Goal: Task Accomplishment & Management: Use online tool/utility

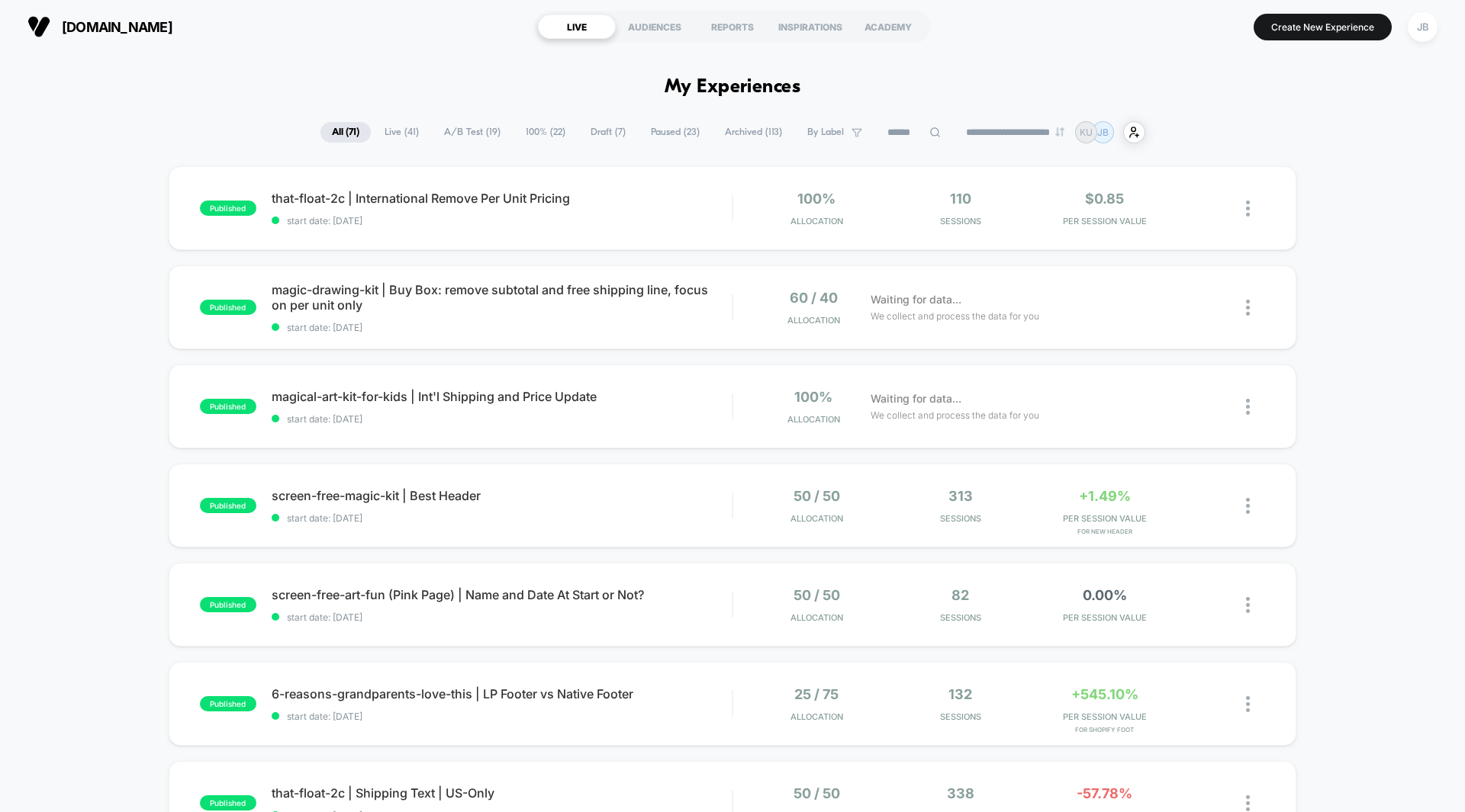
click at [463, 130] on span "A/B Test ( 19 )" at bounding box center [472, 132] width 80 height 21
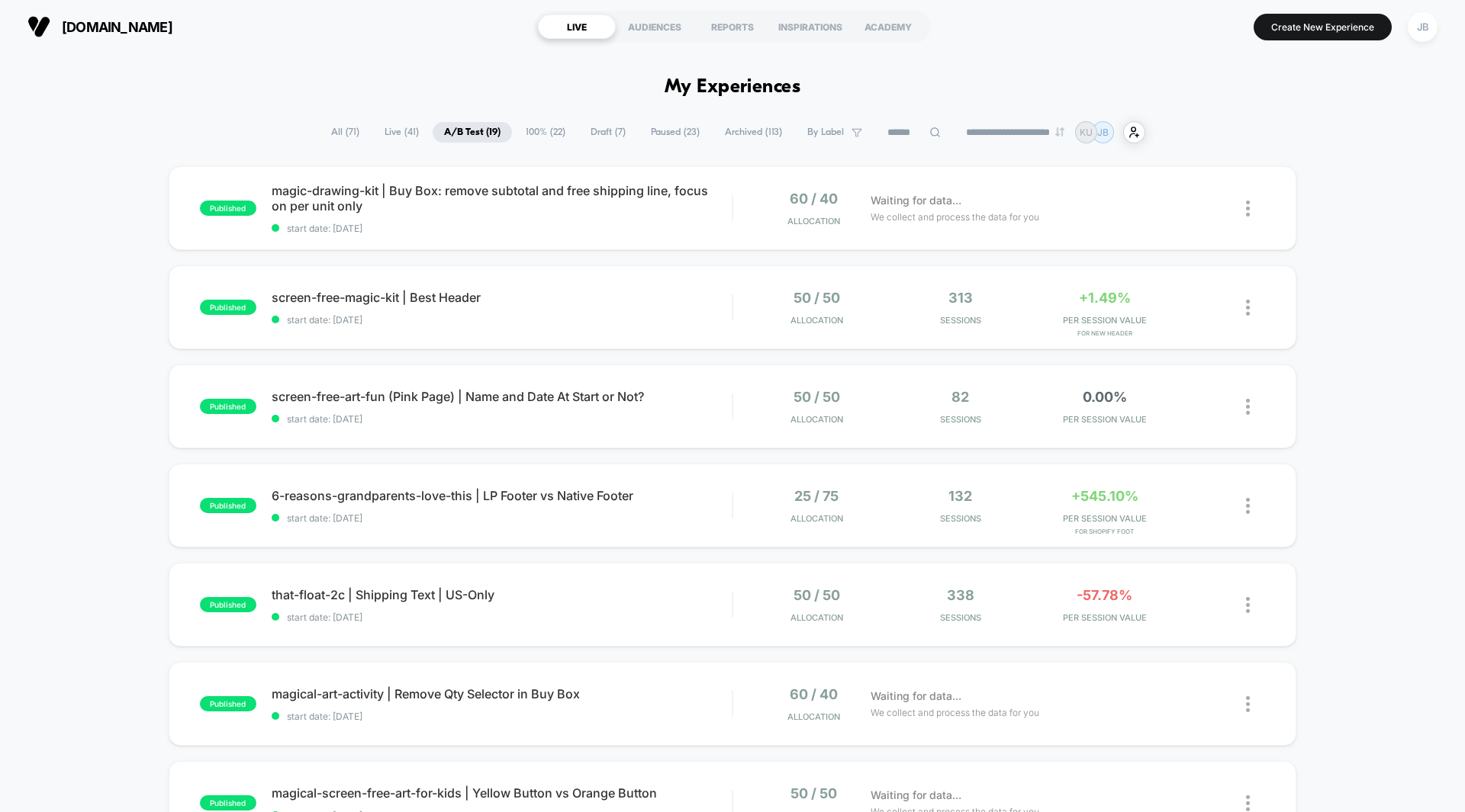
click at [1314, 221] on div "published magic-drawing-kit | Buy Box: remove subtotal and free shipping line, …" at bounding box center [732, 791] width 1465 height 1251
click at [1082, 209] on div "Waiting for data... We collect and process the data for you" at bounding box center [1036, 208] width 345 height 36
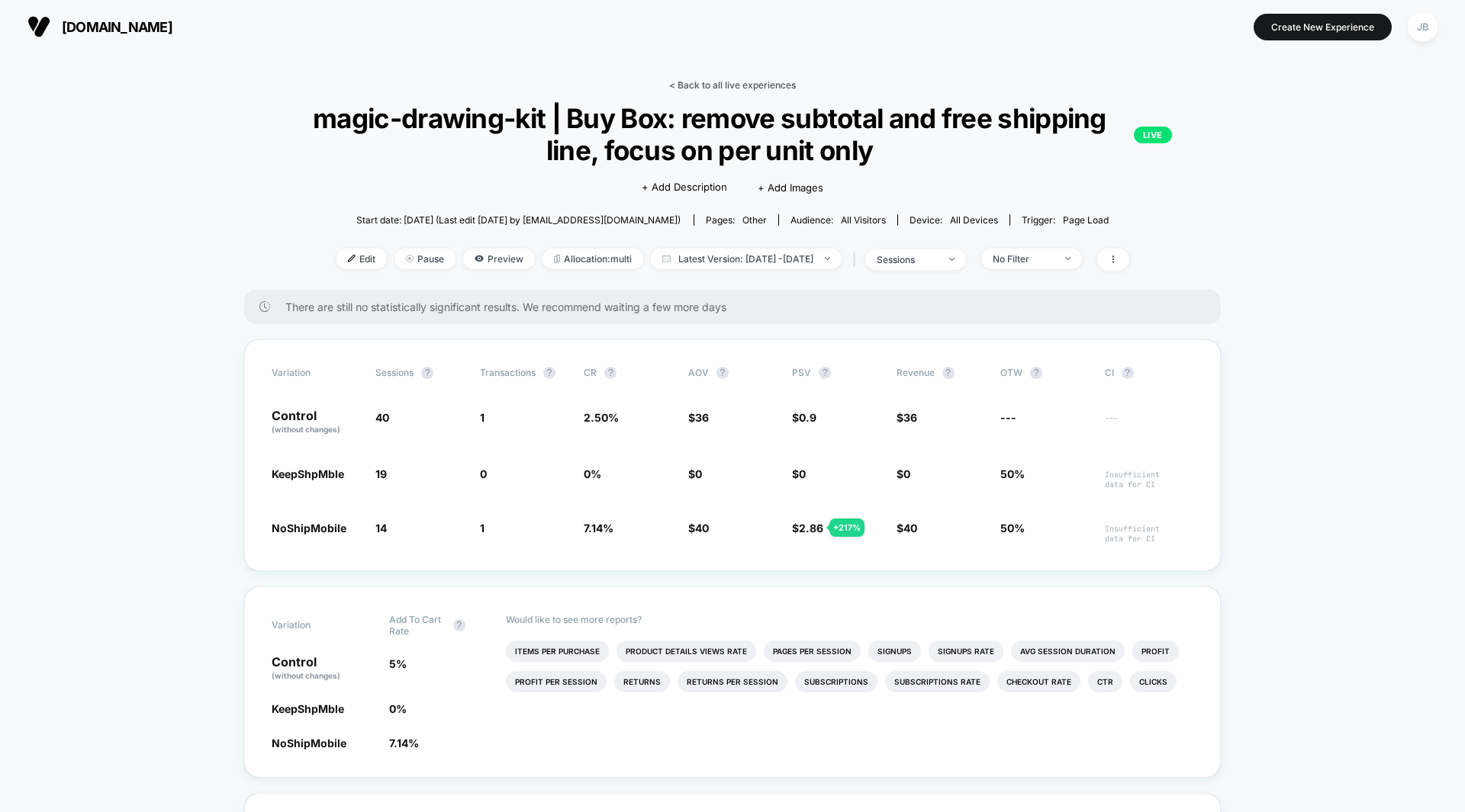
click at [699, 81] on link "< Back to all live experiences" at bounding box center [733, 85] width 127 height 12
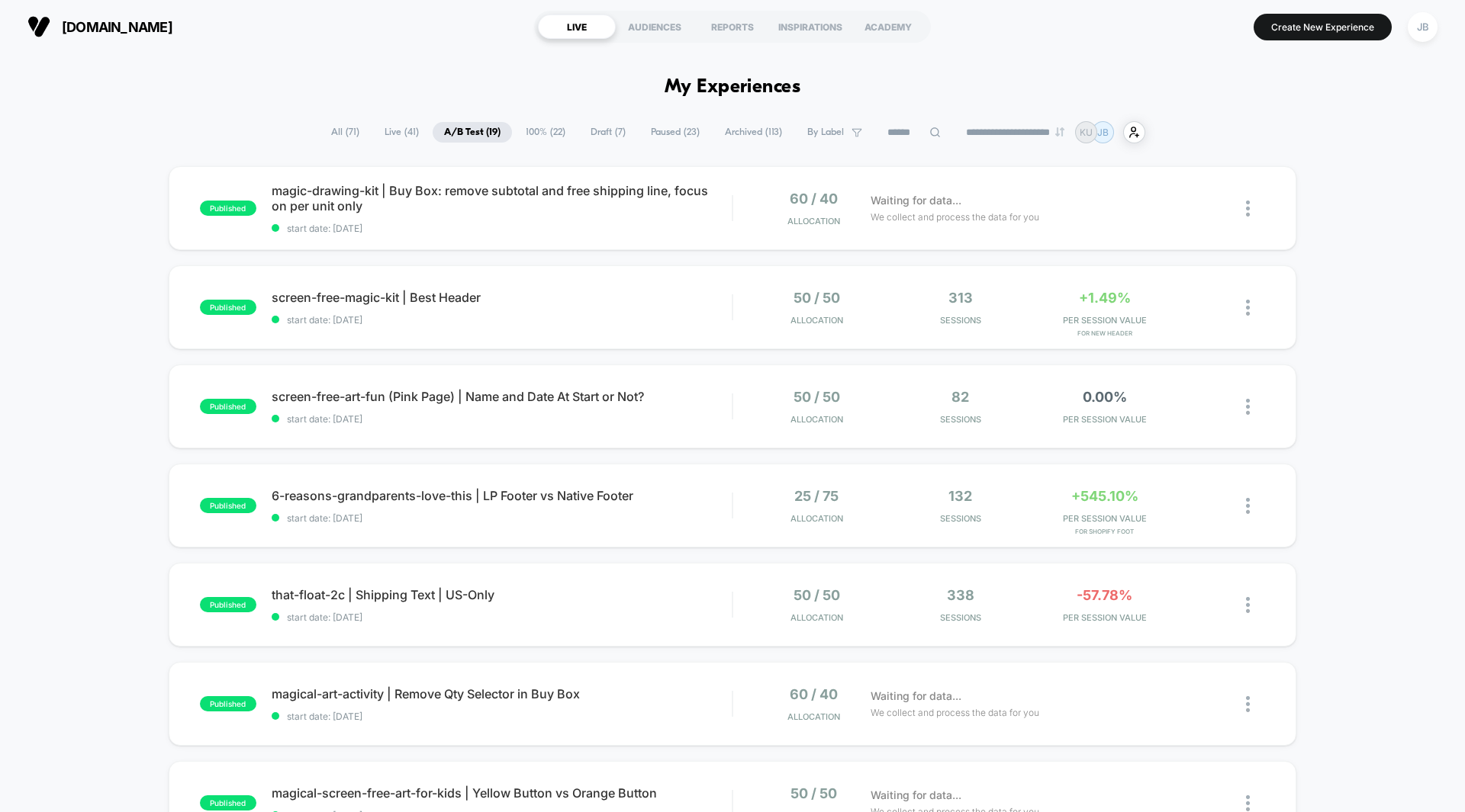
click at [1343, 325] on div "published magic-drawing-kit | Buy Box: remove subtotal and free shipping line, …" at bounding box center [732, 791] width 1465 height 1251
click at [1099, 310] on div "+1.49% PER SESSION VALUE for NEW Header" at bounding box center [1105, 307] width 137 height 36
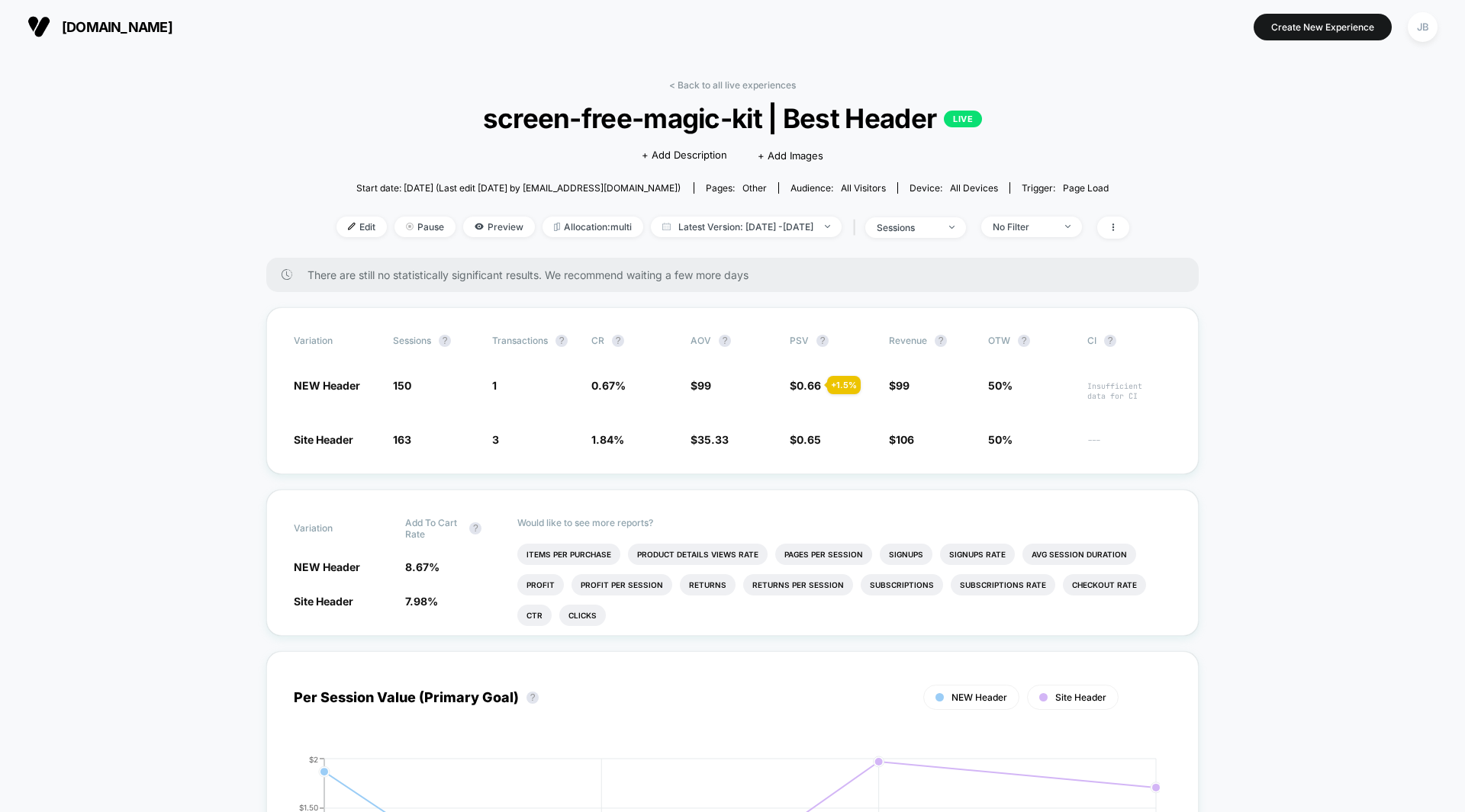
click at [796, 222] on span "Latest Version: [DATE] - [DATE]" at bounding box center [745, 227] width 190 height 21
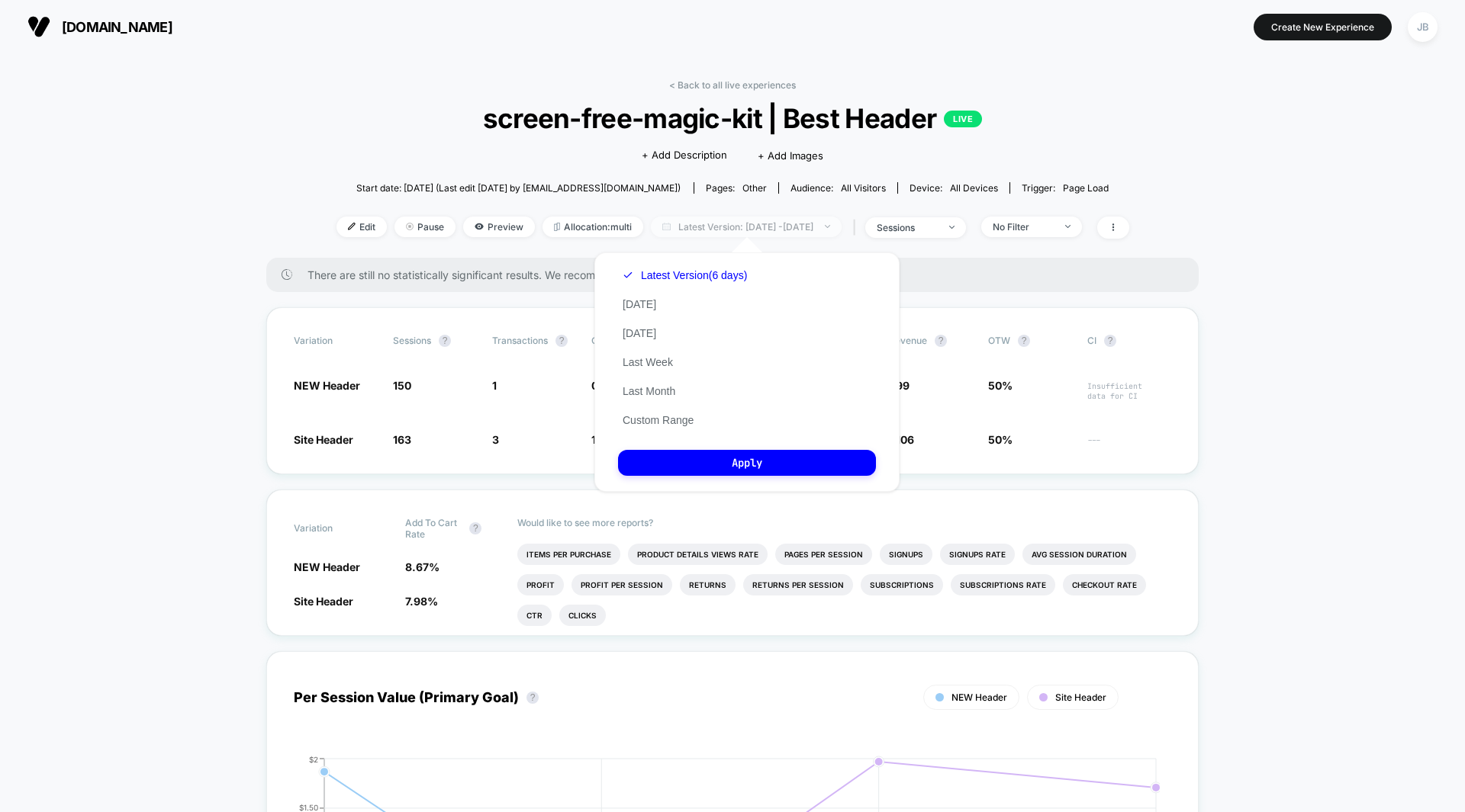
click at [796, 222] on span "Latest Version: [DATE] - [DATE]" at bounding box center [745, 227] width 190 height 21
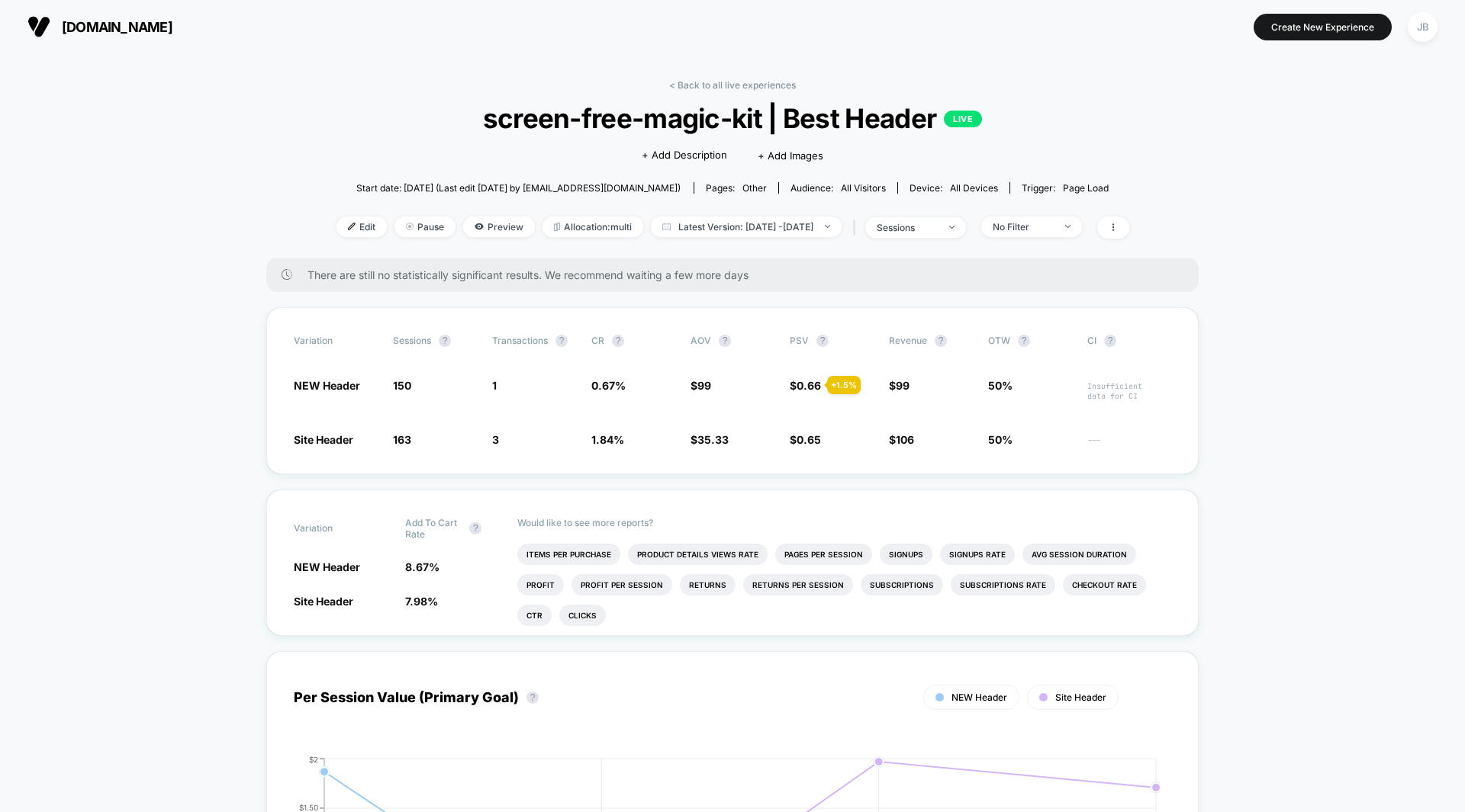
click at [1063, 86] on div "< Back to all live experiences screen-free-magic-kit | Best Header LIVE Click t…" at bounding box center [733, 169] width 793 height 179
click at [734, 81] on link "< Back to all live experiences" at bounding box center [733, 85] width 127 height 12
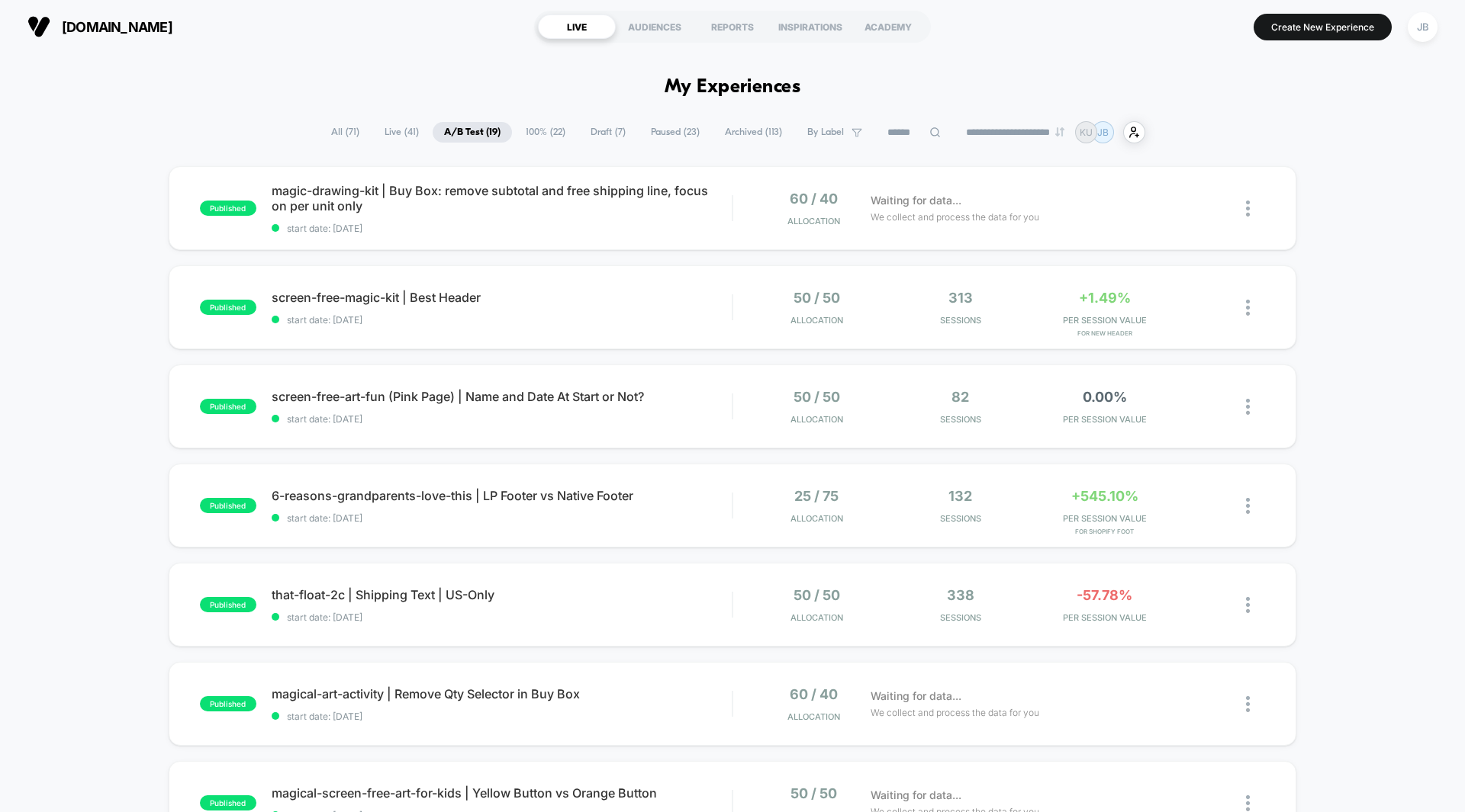
click at [1323, 203] on div "published magic-drawing-kit | Buy Box: remove subtotal and free shipping line, …" at bounding box center [732, 791] width 1465 height 1251
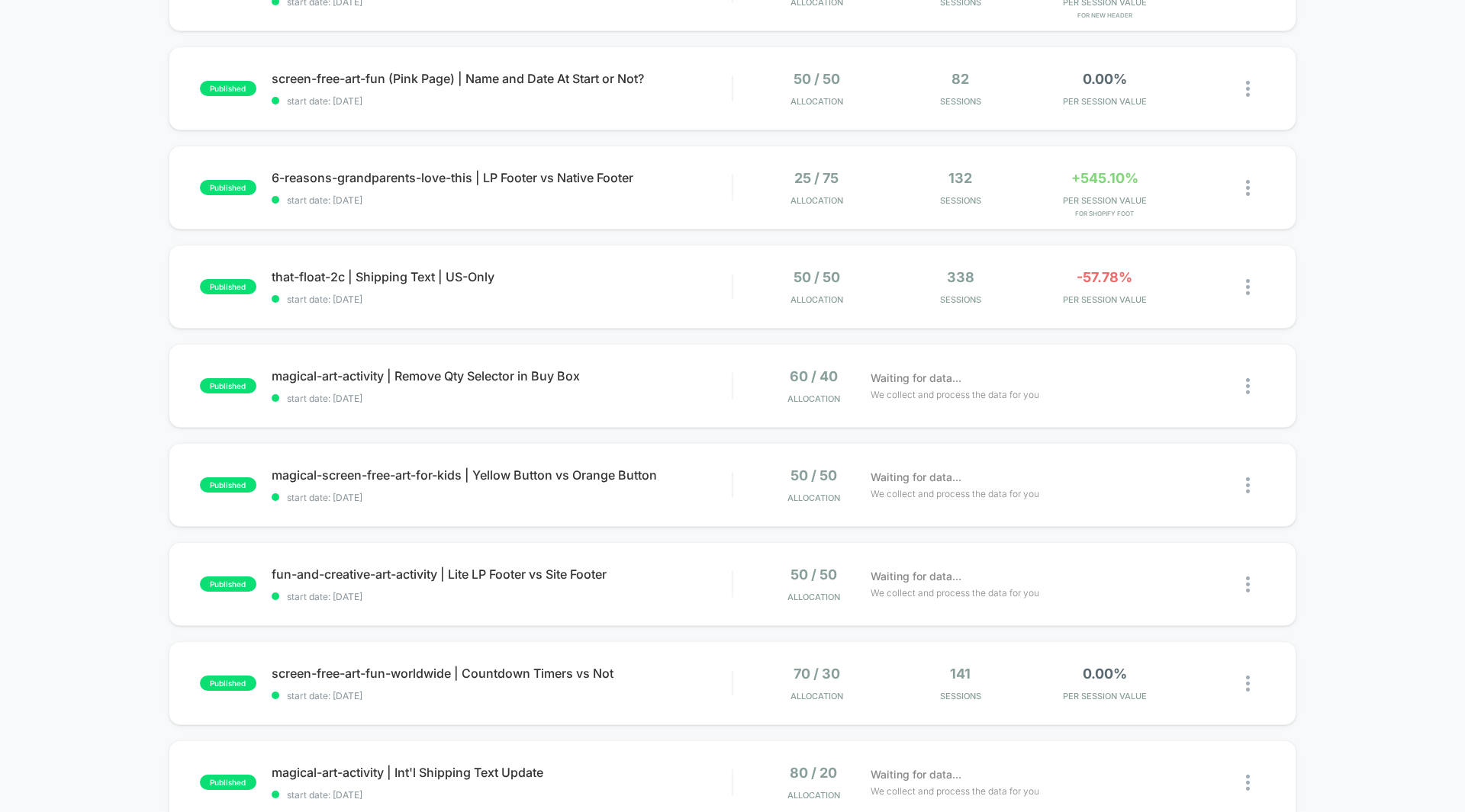
scroll to position [338, 0]
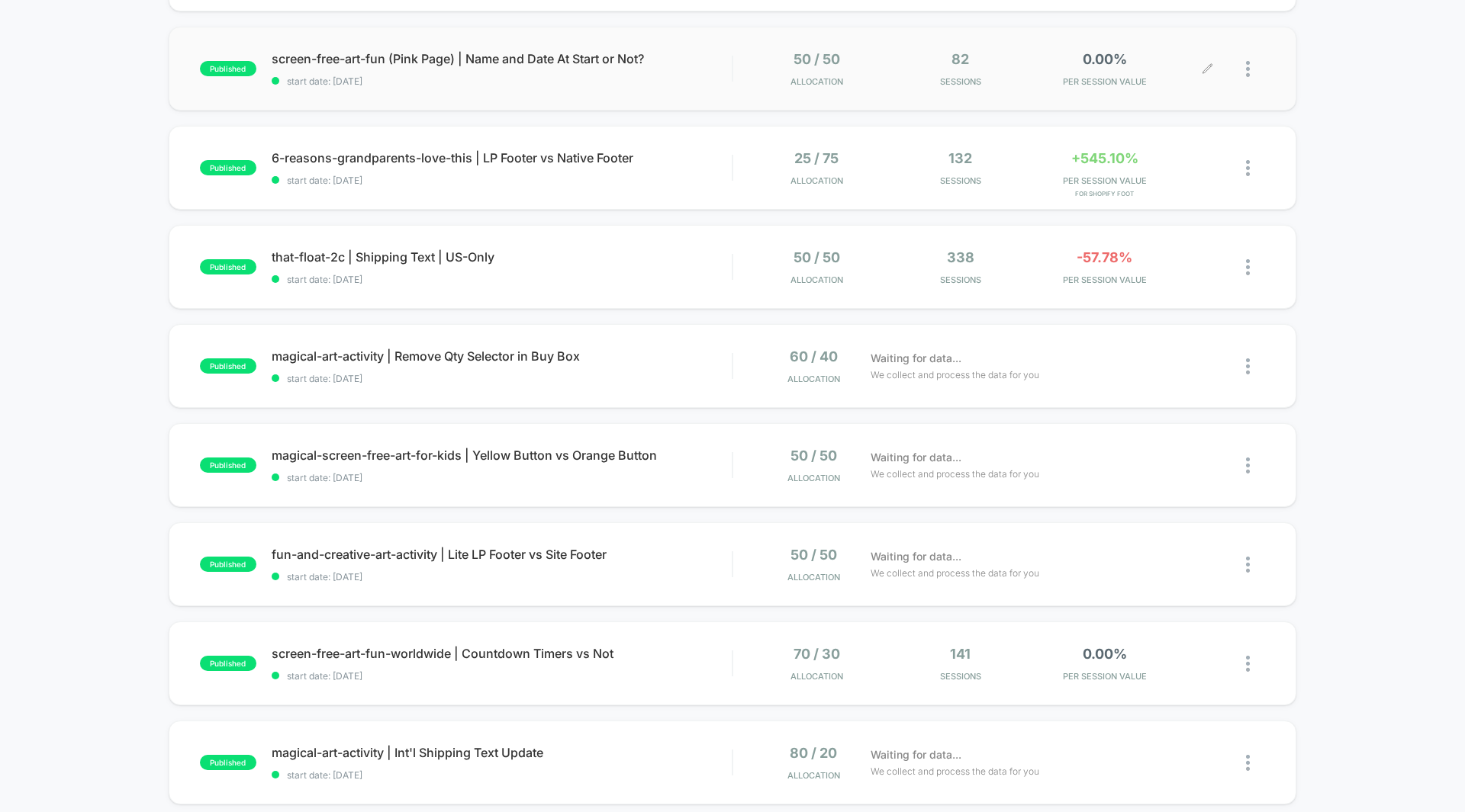
click at [1104, 63] on span "0.00%" at bounding box center [1106, 59] width 45 height 16
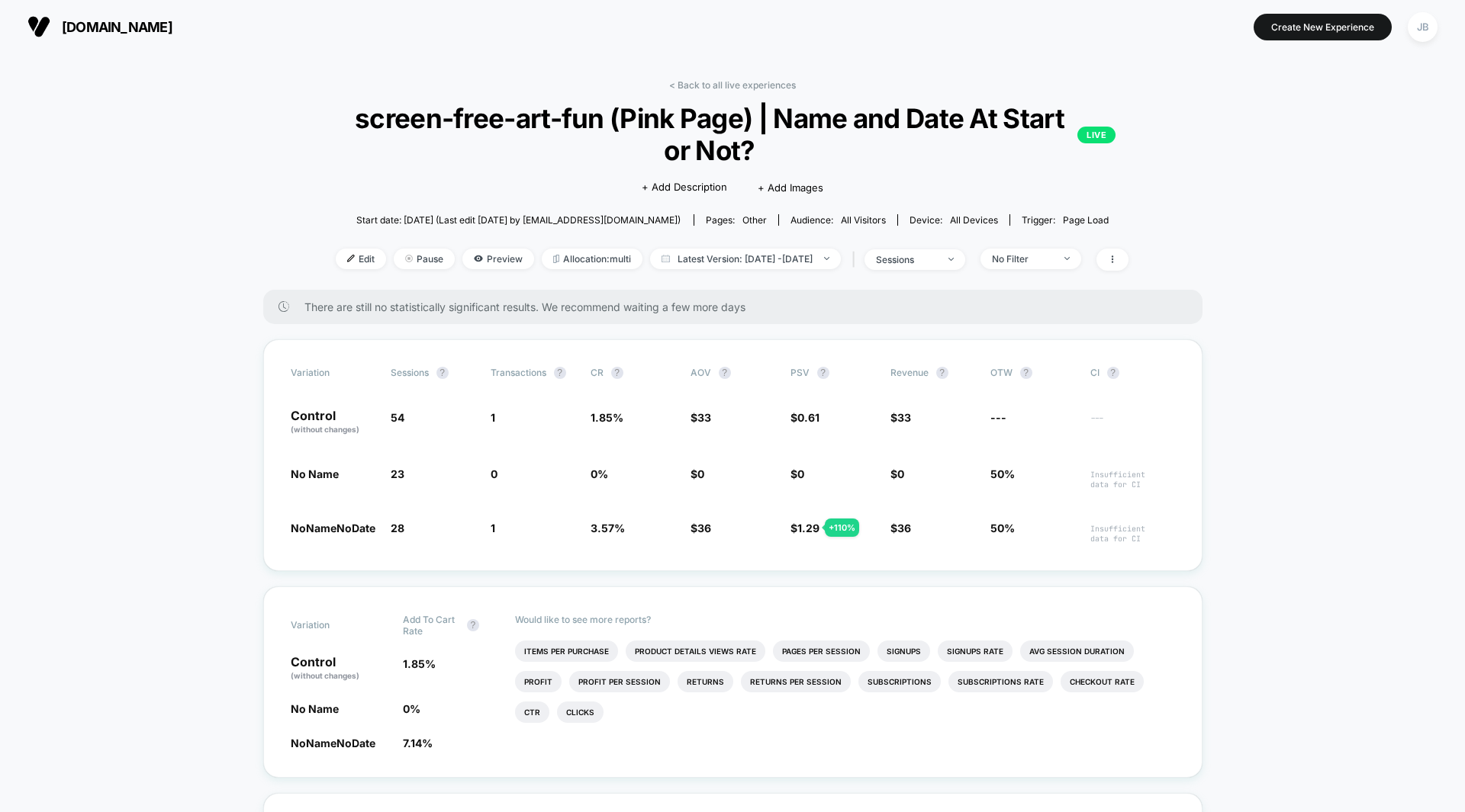
click at [719, 88] on link "< Back to all live experiences" at bounding box center [733, 85] width 127 height 12
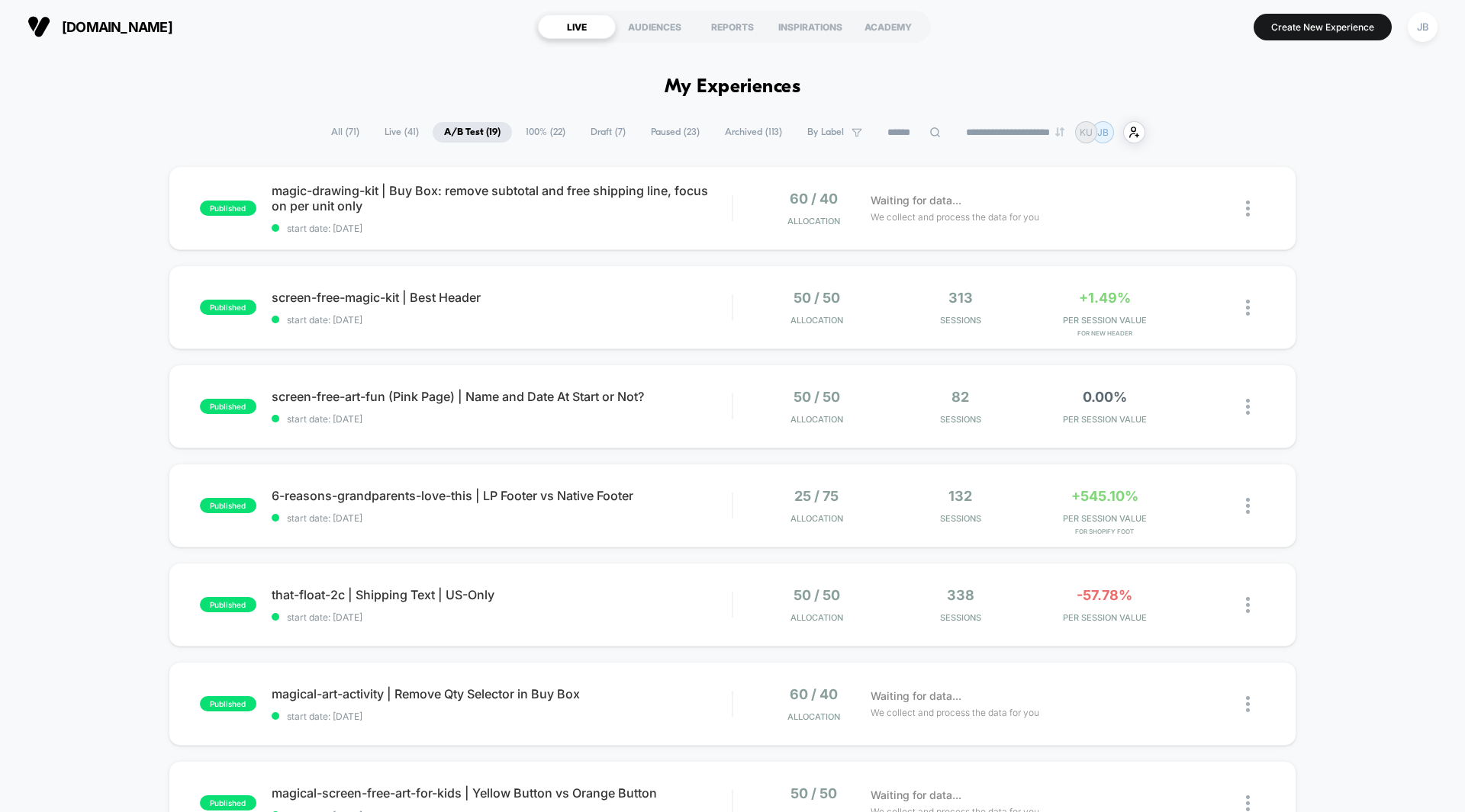
click at [1369, 264] on div "published magic-drawing-kit | Buy Box: remove subtotal and free shipping line, …" at bounding box center [732, 791] width 1465 height 1251
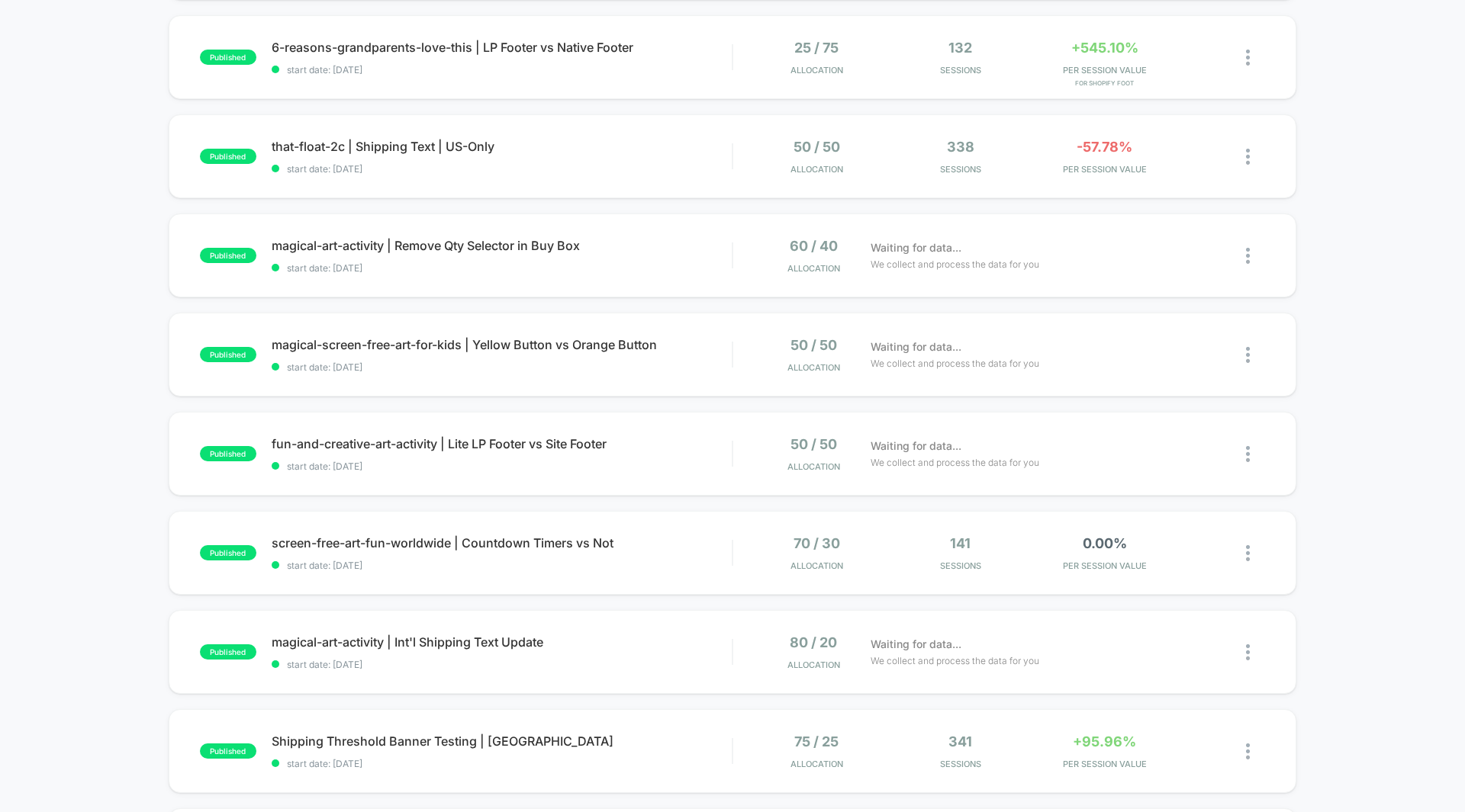
scroll to position [465, 0]
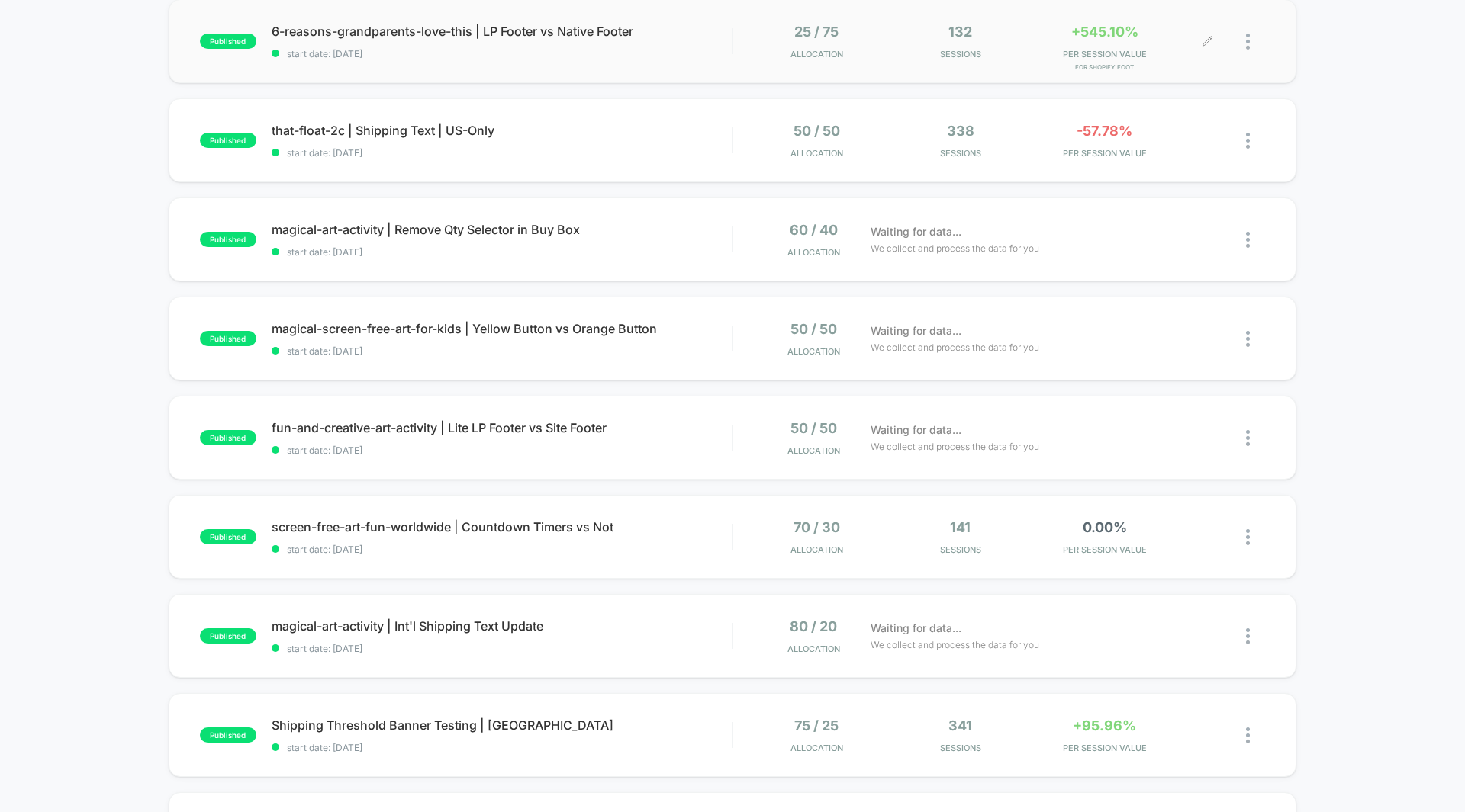
click at [1103, 39] on div "+545.10% PER SESSION VALUE for Shopify Foot" at bounding box center [1105, 41] width 137 height 36
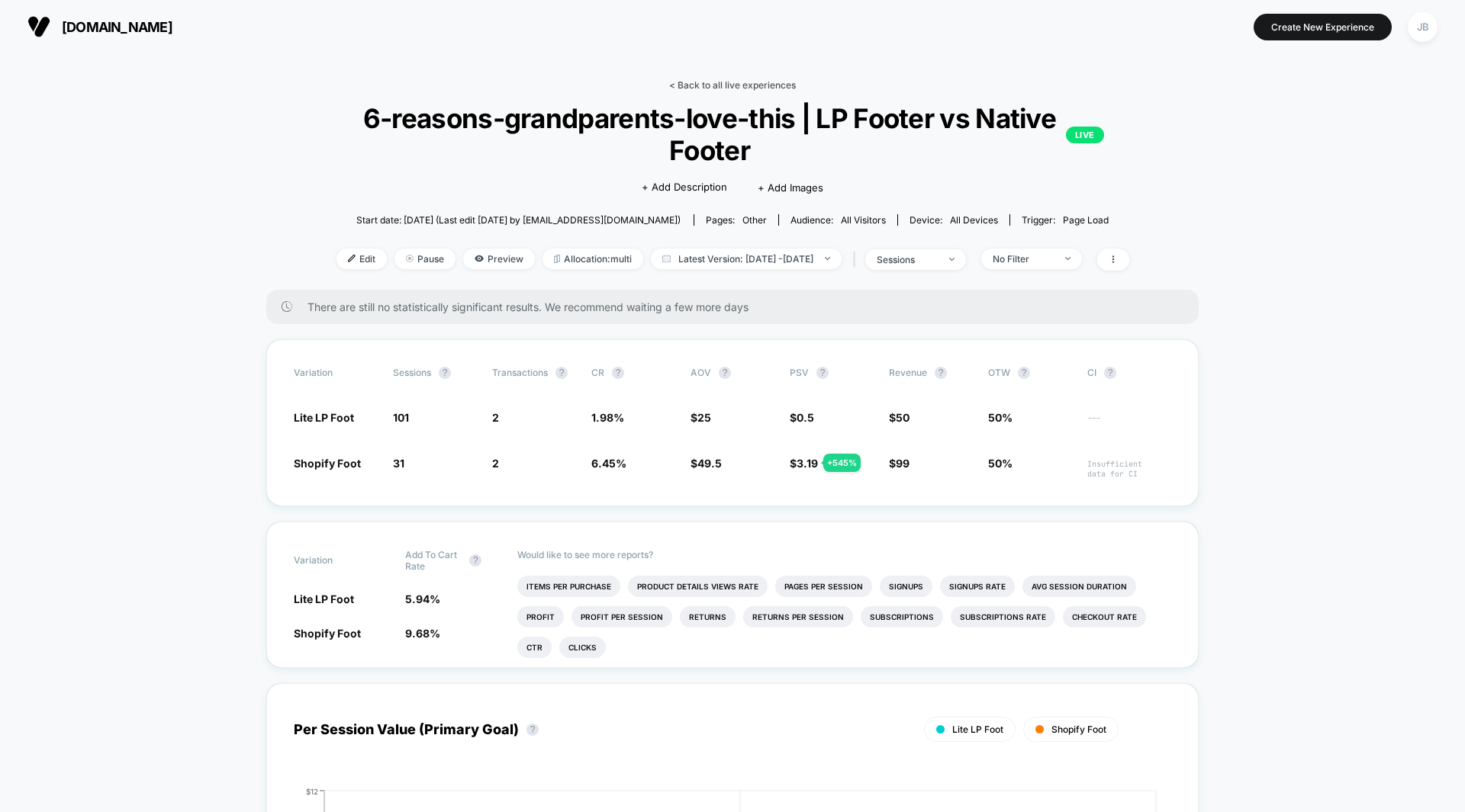
click at [707, 87] on link "< Back to all live experiences" at bounding box center [733, 85] width 127 height 12
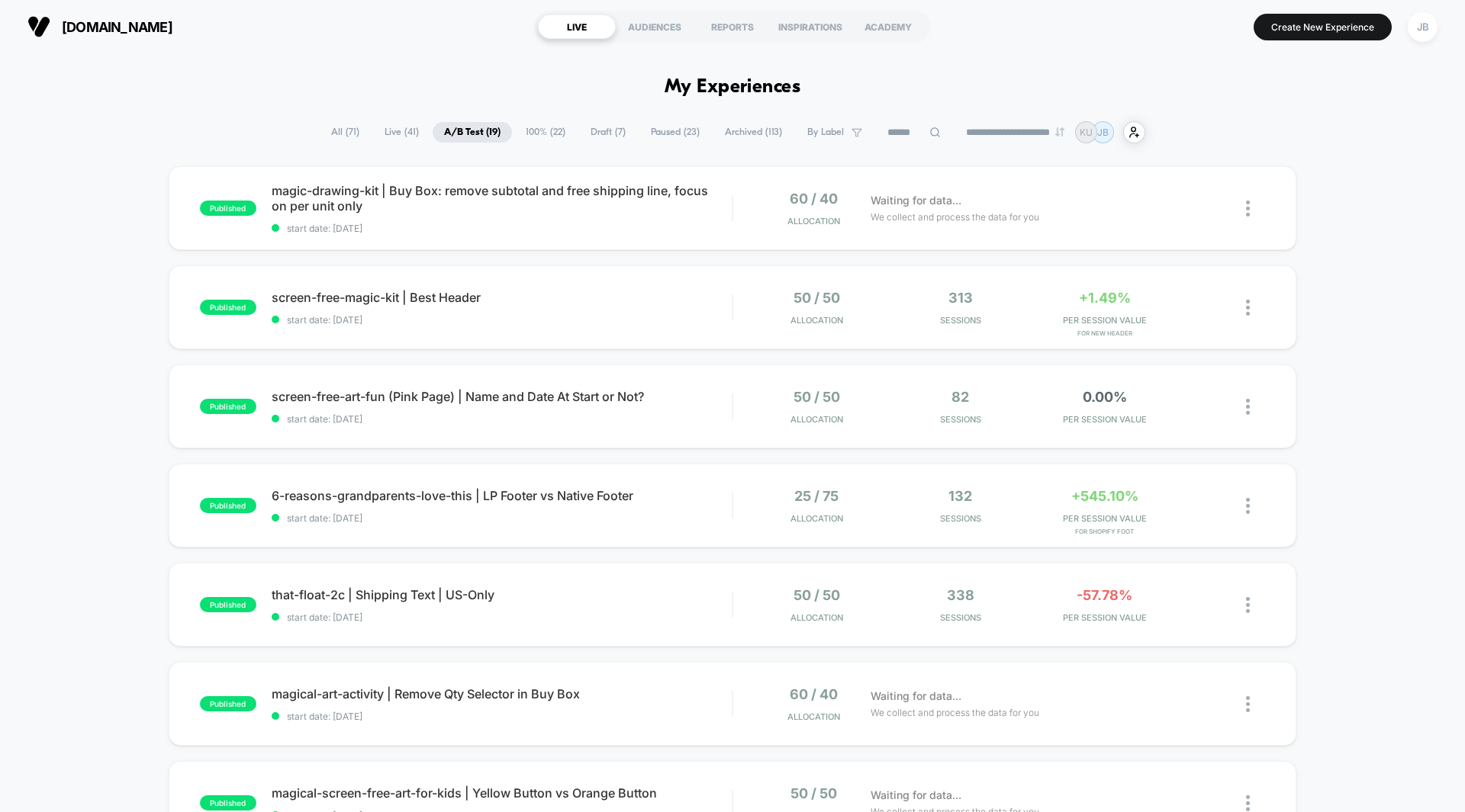
click at [1328, 219] on div "published magic-drawing-kit | Buy Box: remove subtotal and free shipping line, …" at bounding box center [732, 791] width 1465 height 1251
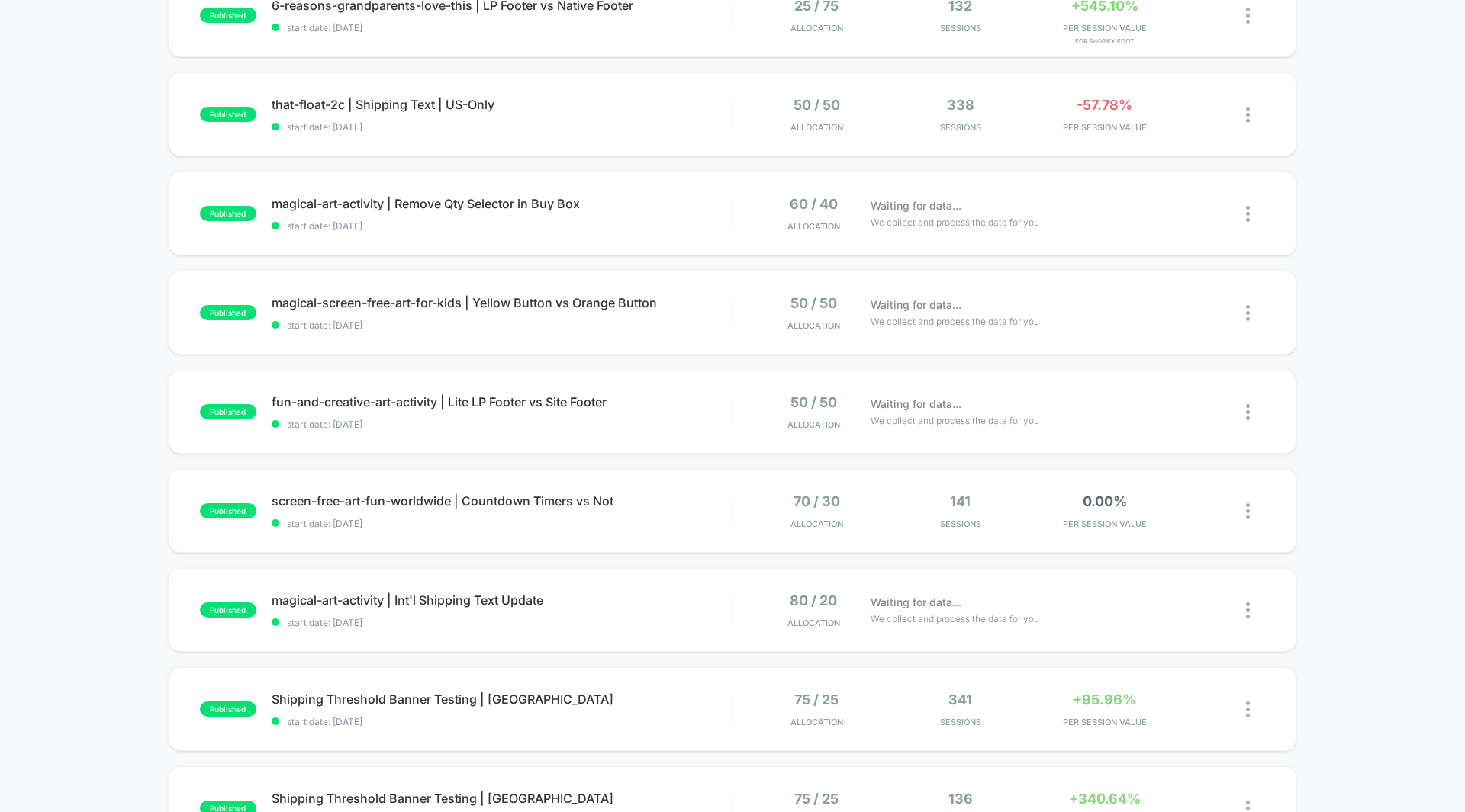
scroll to position [525, 0]
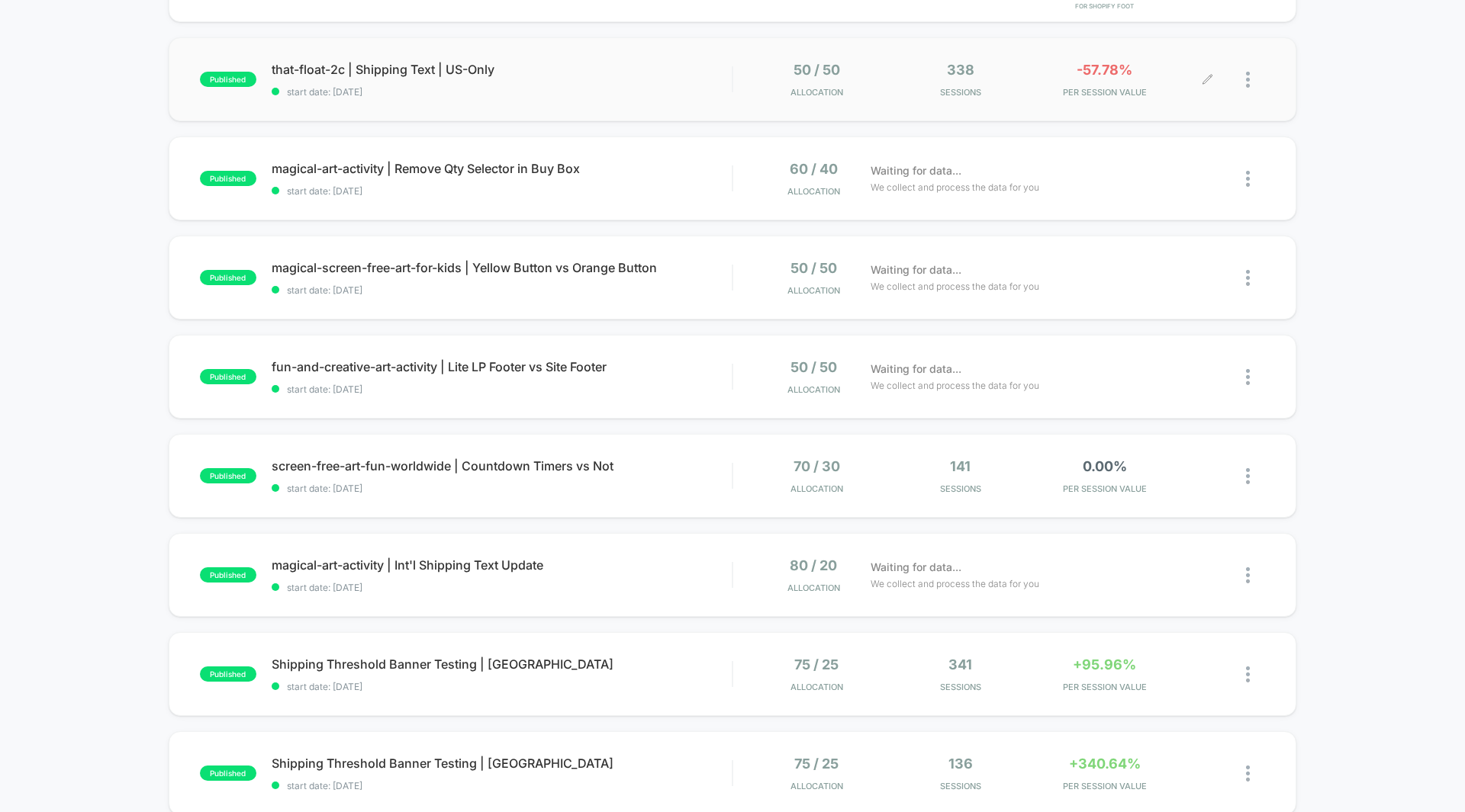
click at [1131, 87] on span "PER SESSION VALUE" at bounding box center [1105, 92] width 137 height 11
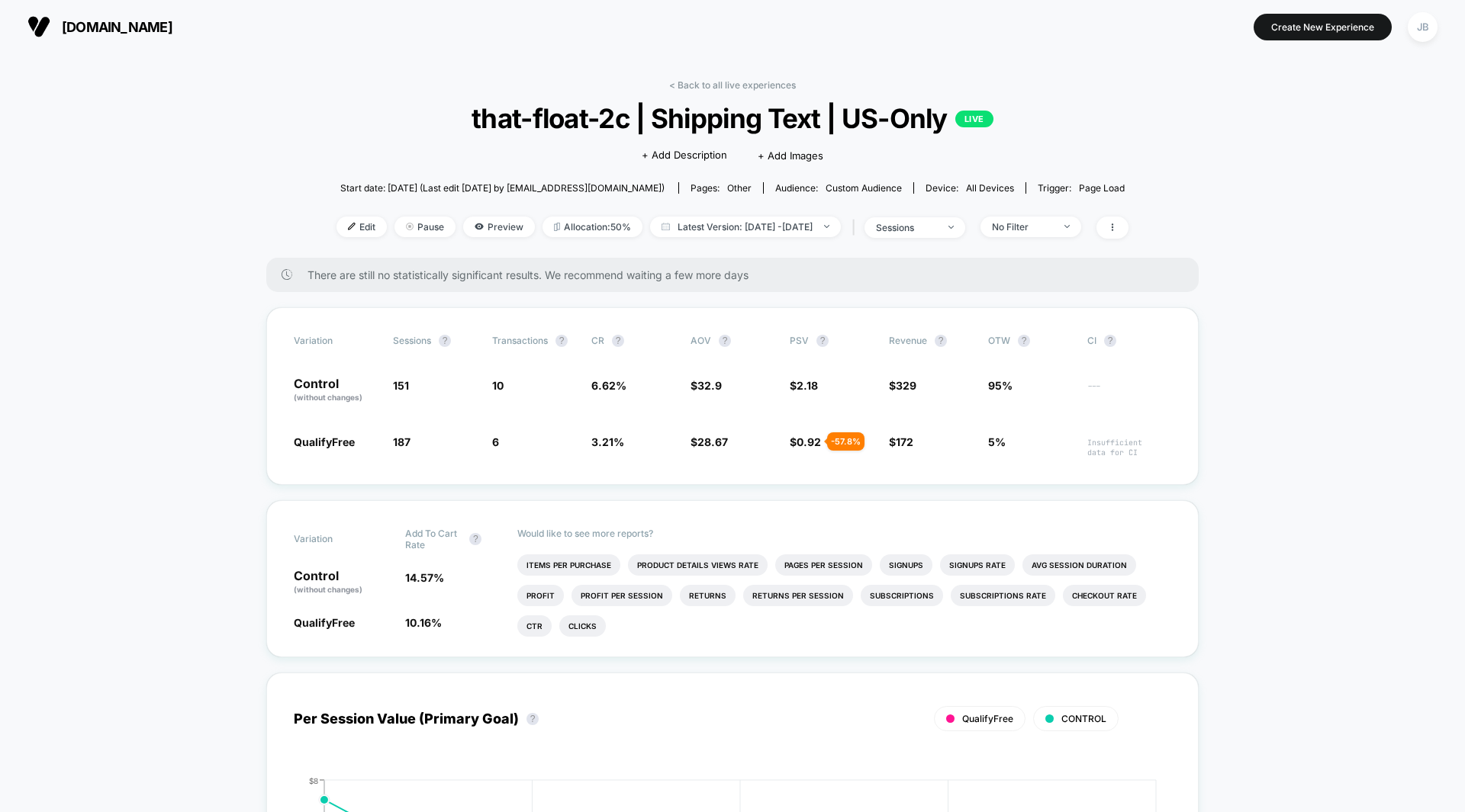
click at [712, 85] on link "< Back to all live experiences" at bounding box center [733, 85] width 127 height 12
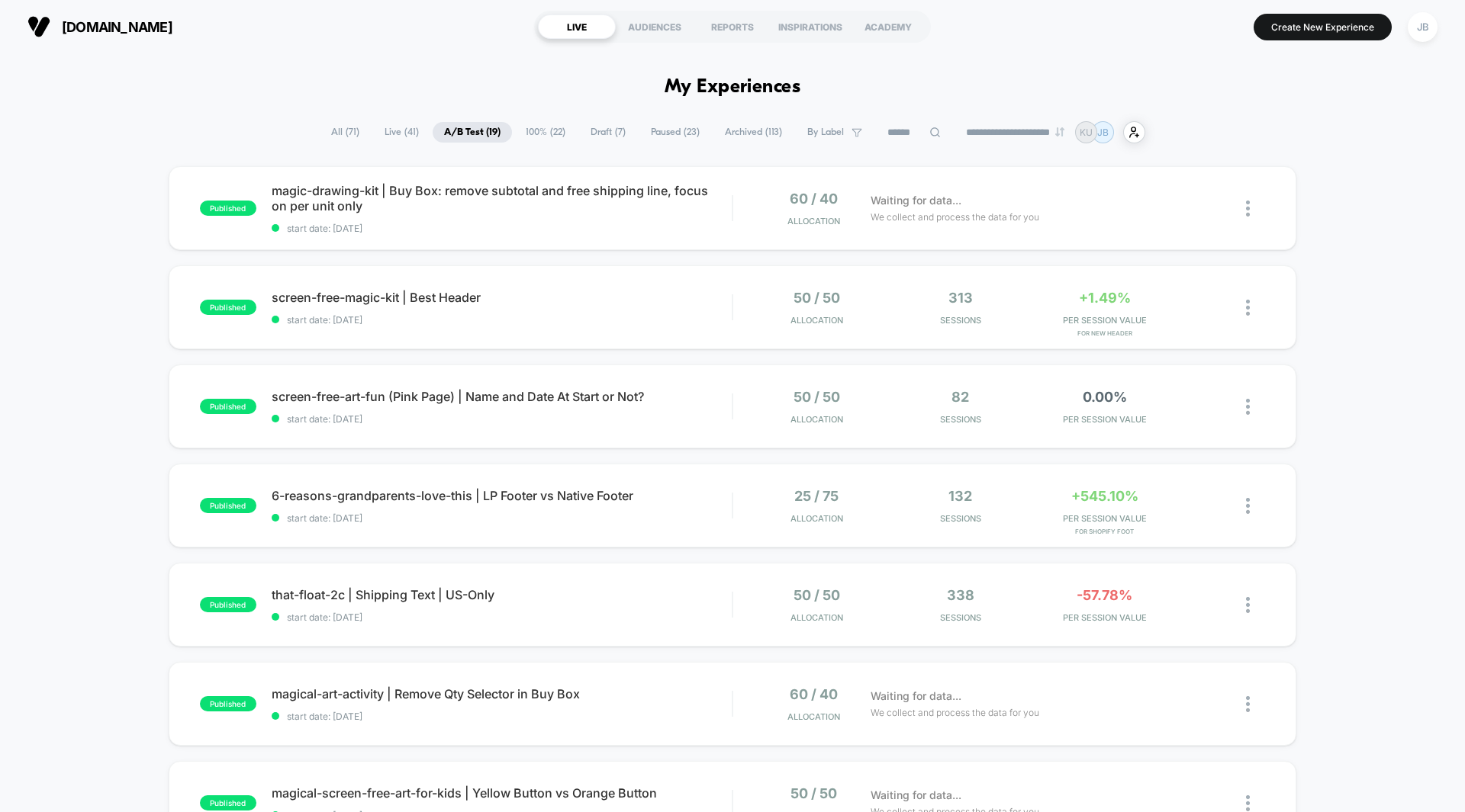
click at [1352, 386] on div "published magic-drawing-kit | Buy Box: remove subtotal and free shipping line, …" at bounding box center [732, 791] width 1465 height 1251
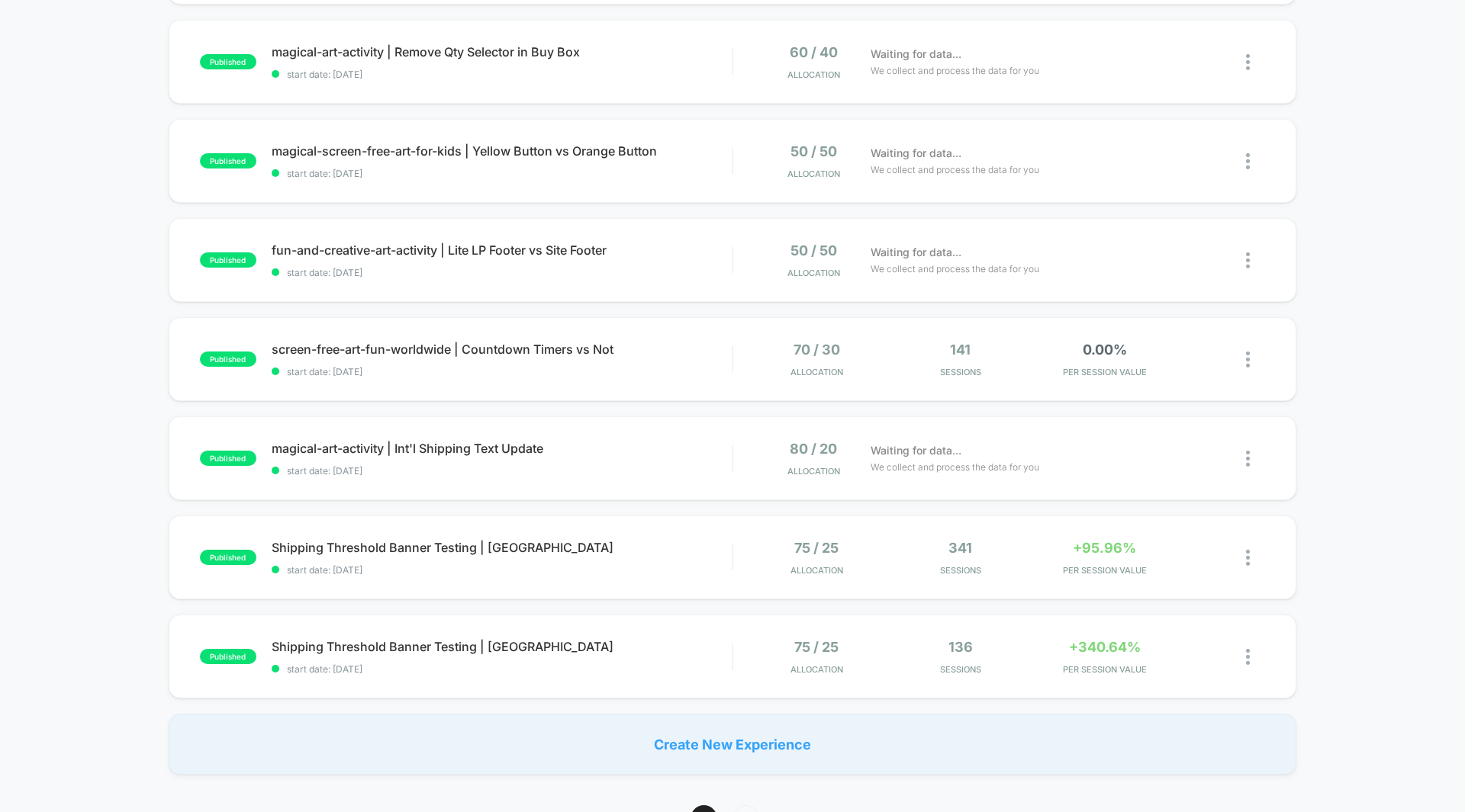
scroll to position [643, 0]
click at [1130, 166] on div "Waiting for data... We collect and process the data for you" at bounding box center [1036, 161] width 345 height 36
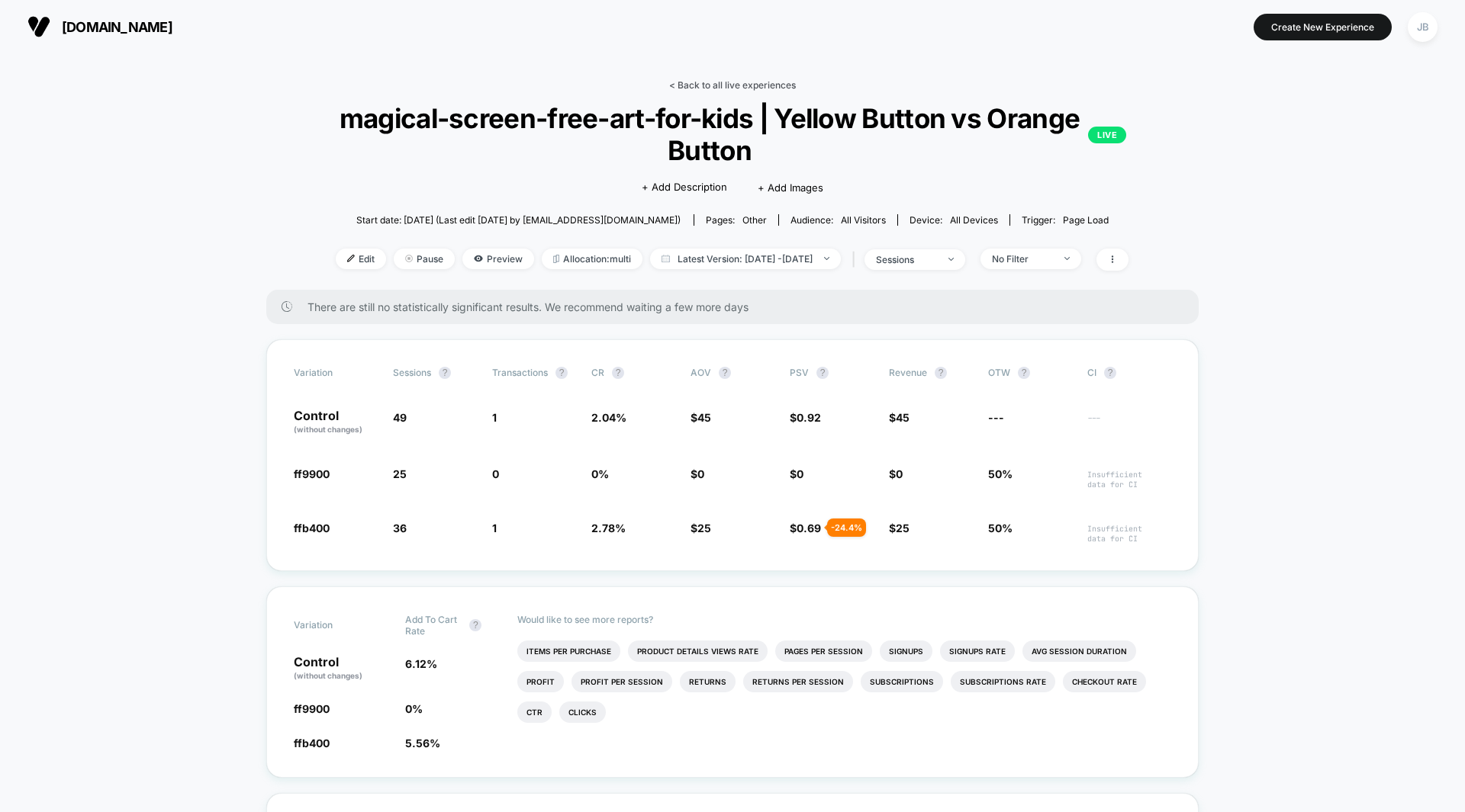
click at [708, 86] on link "< Back to all live experiences" at bounding box center [733, 85] width 127 height 12
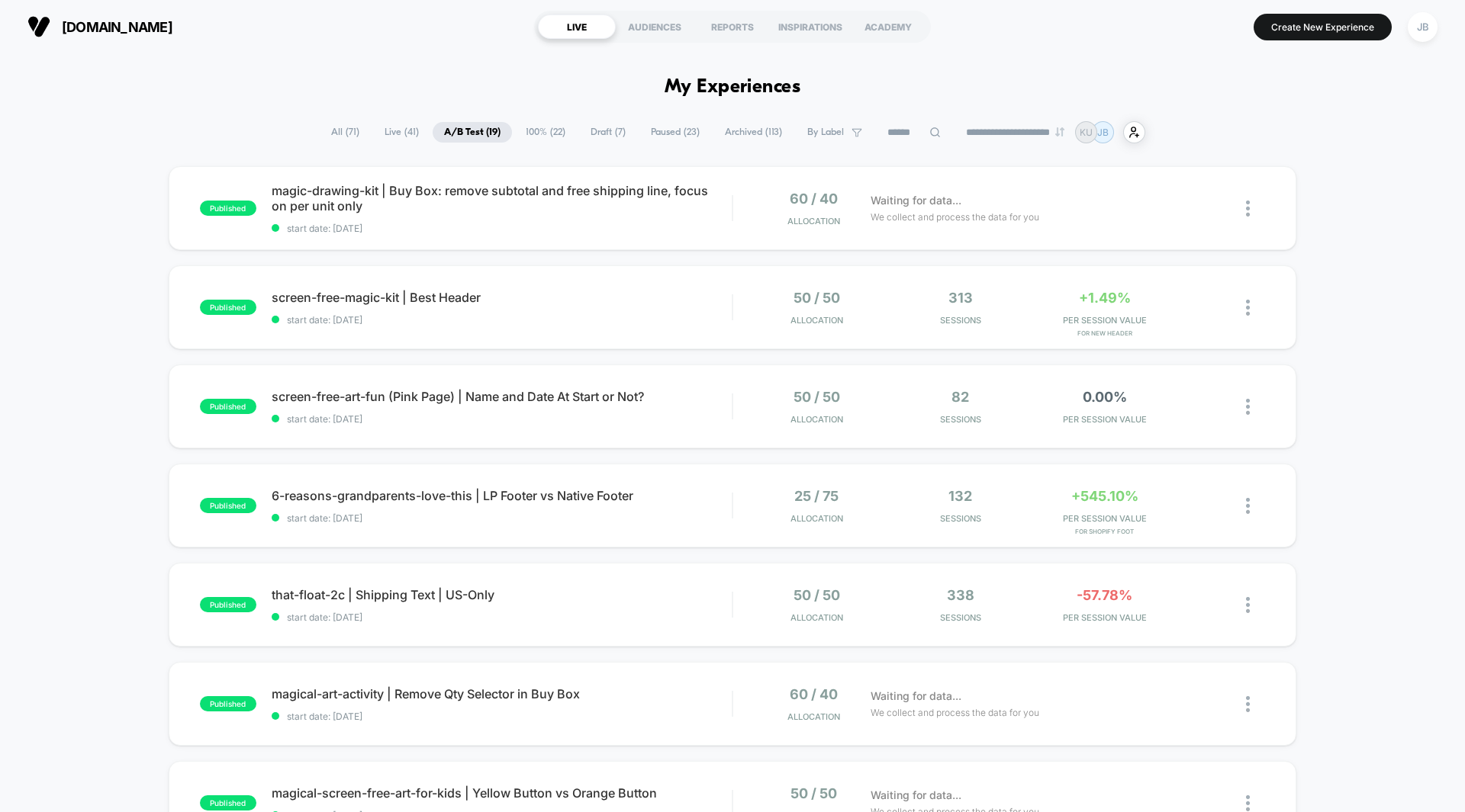
click at [1336, 239] on div "published magic-drawing-kit | Buy Box: remove subtotal and free shipping line, …" at bounding box center [732, 791] width 1465 height 1251
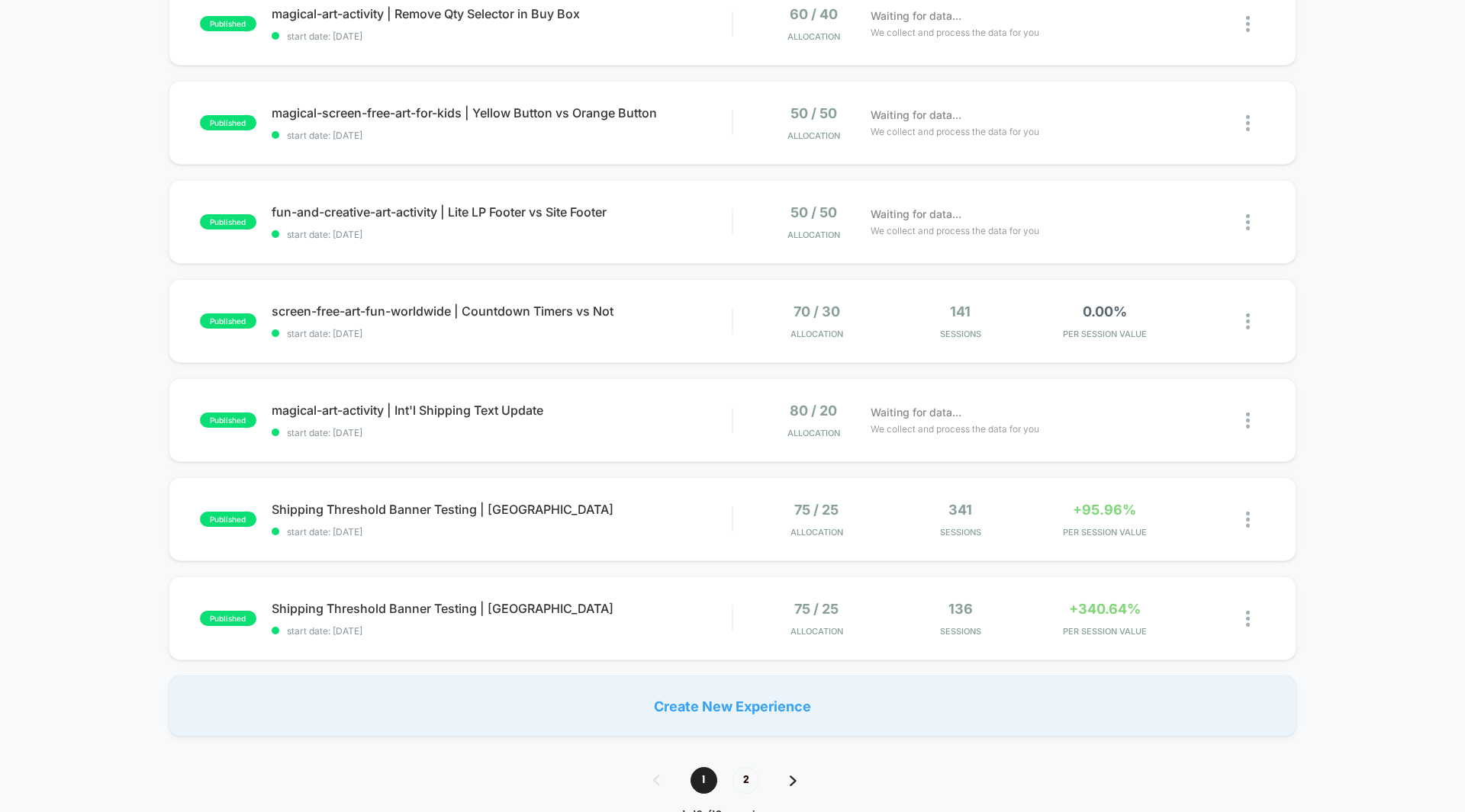
scroll to position [679, 0]
click at [1116, 534] on span "PER SESSION VALUE" at bounding box center [1105, 534] width 137 height 11
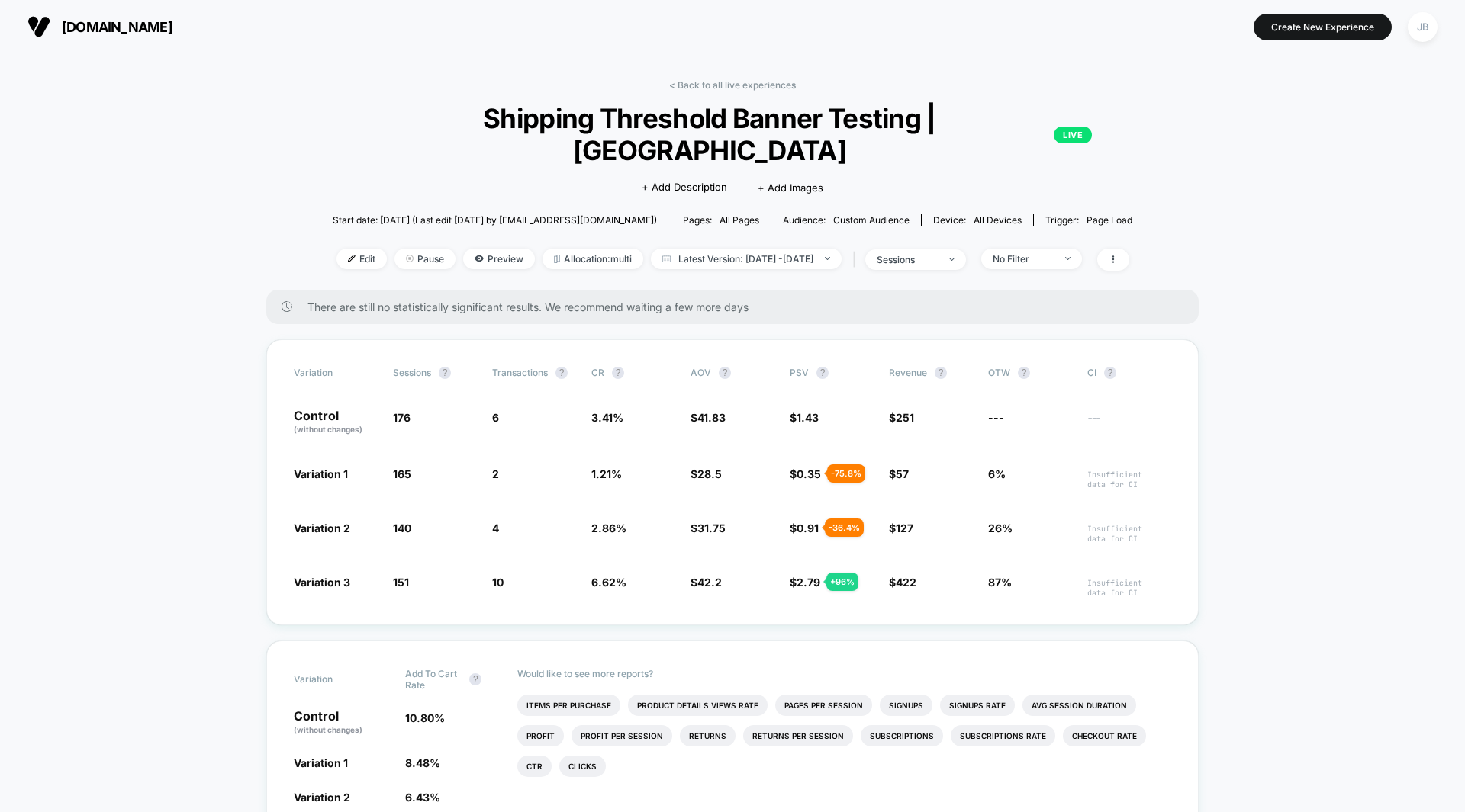
click at [725, 83] on link "< Back to all live experiences" at bounding box center [733, 85] width 127 height 12
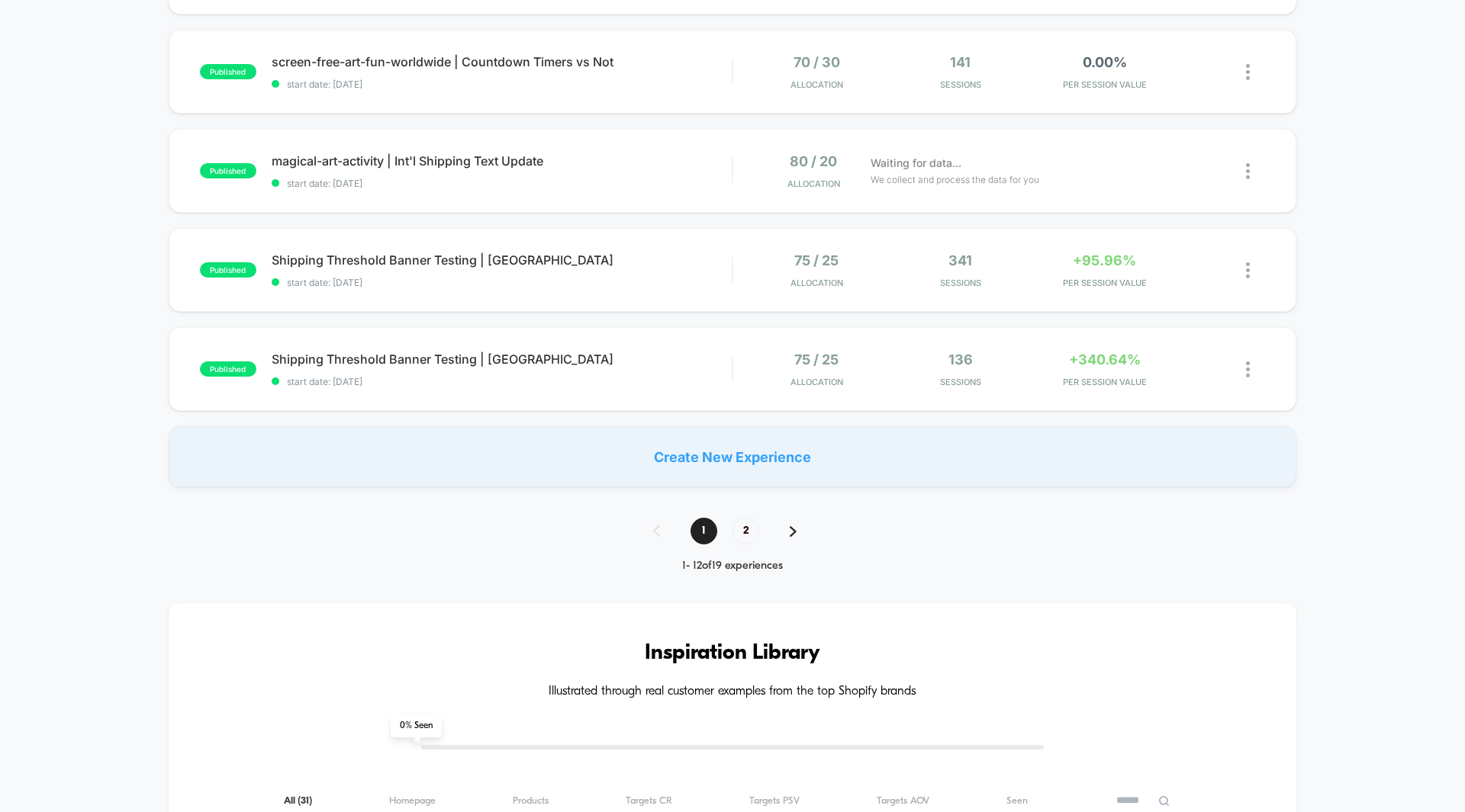
scroll to position [926, 0]
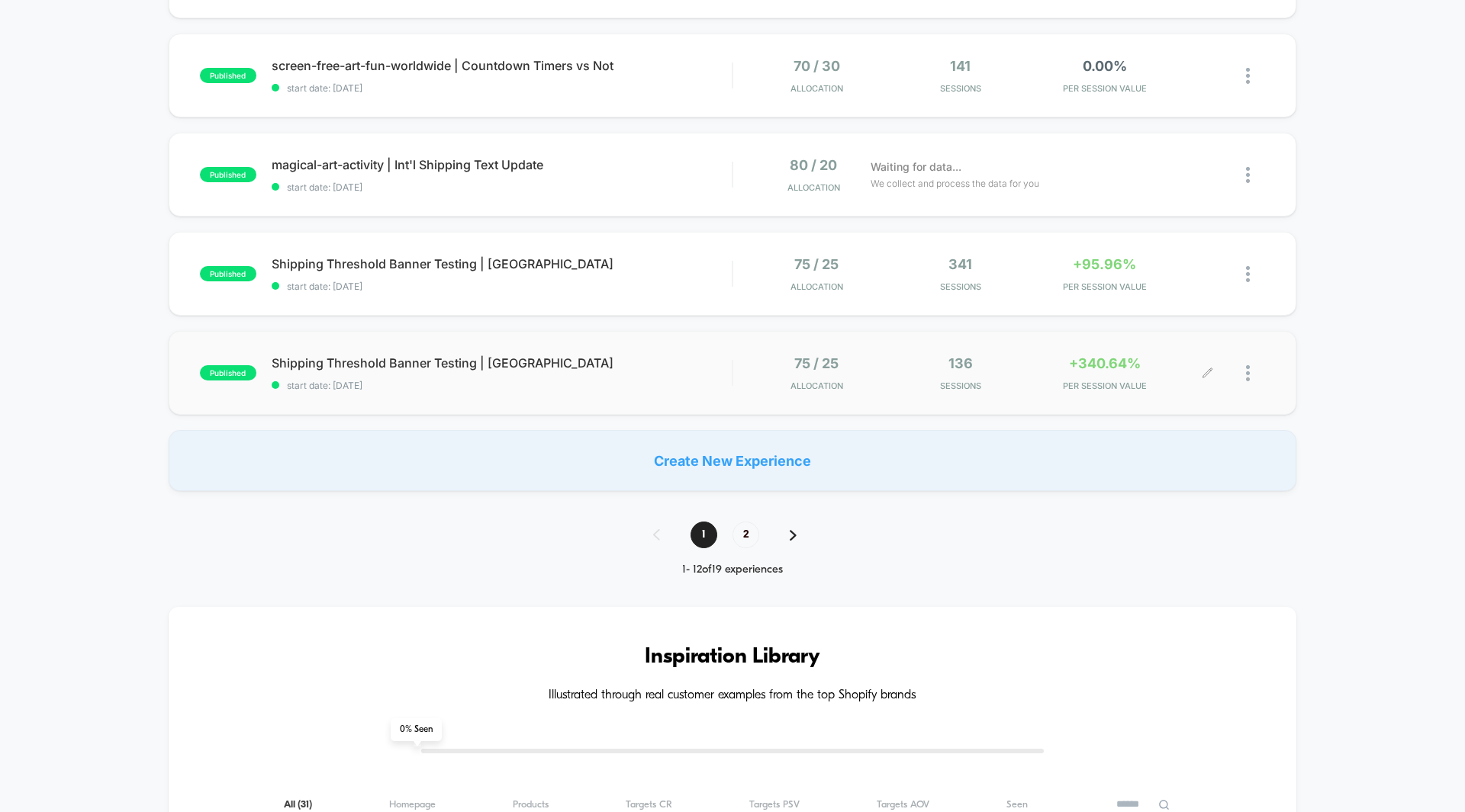
click at [1121, 366] on span "+340.64%" at bounding box center [1105, 364] width 72 height 16
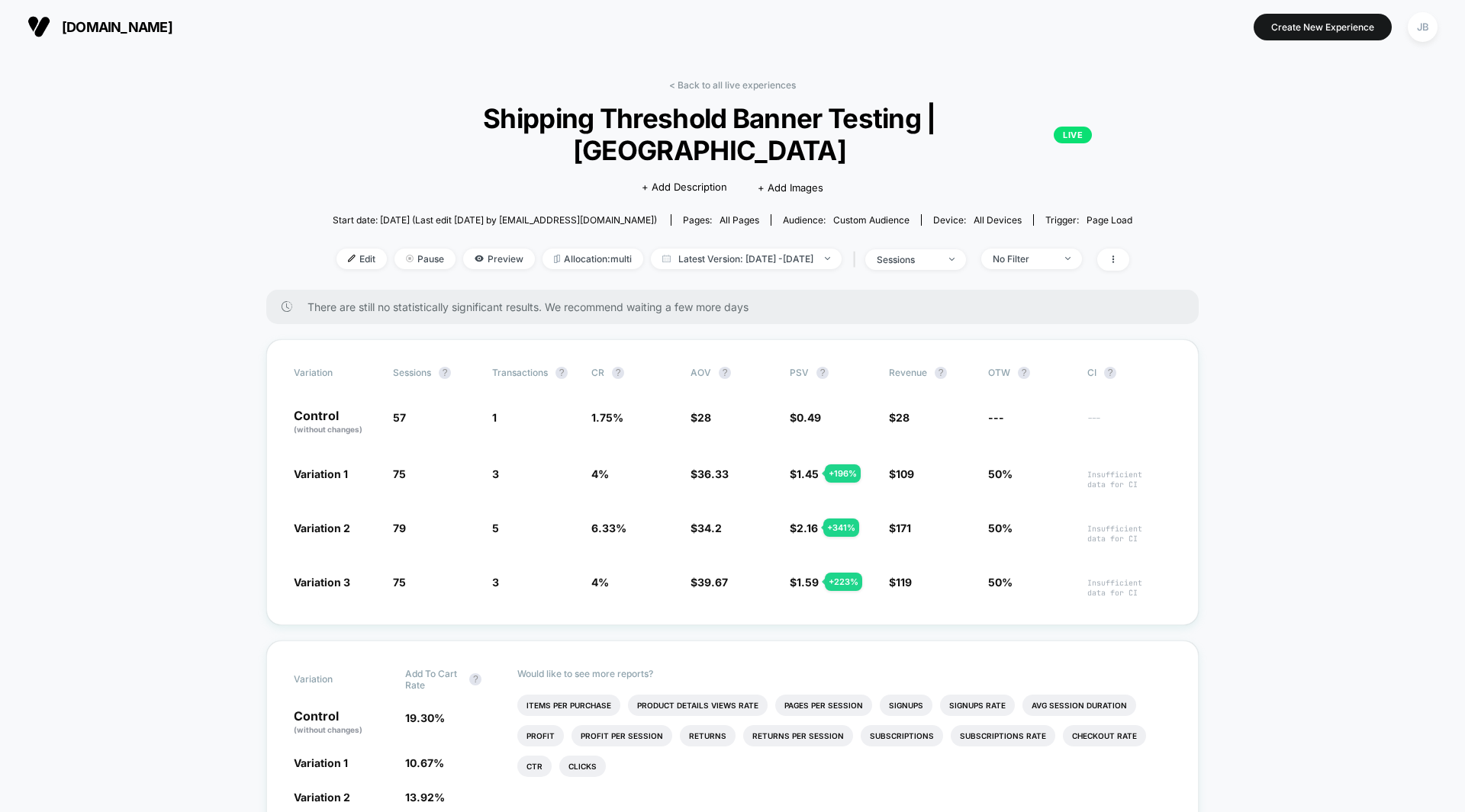
click at [760, 82] on link "< Back to all live experiences" at bounding box center [733, 85] width 127 height 12
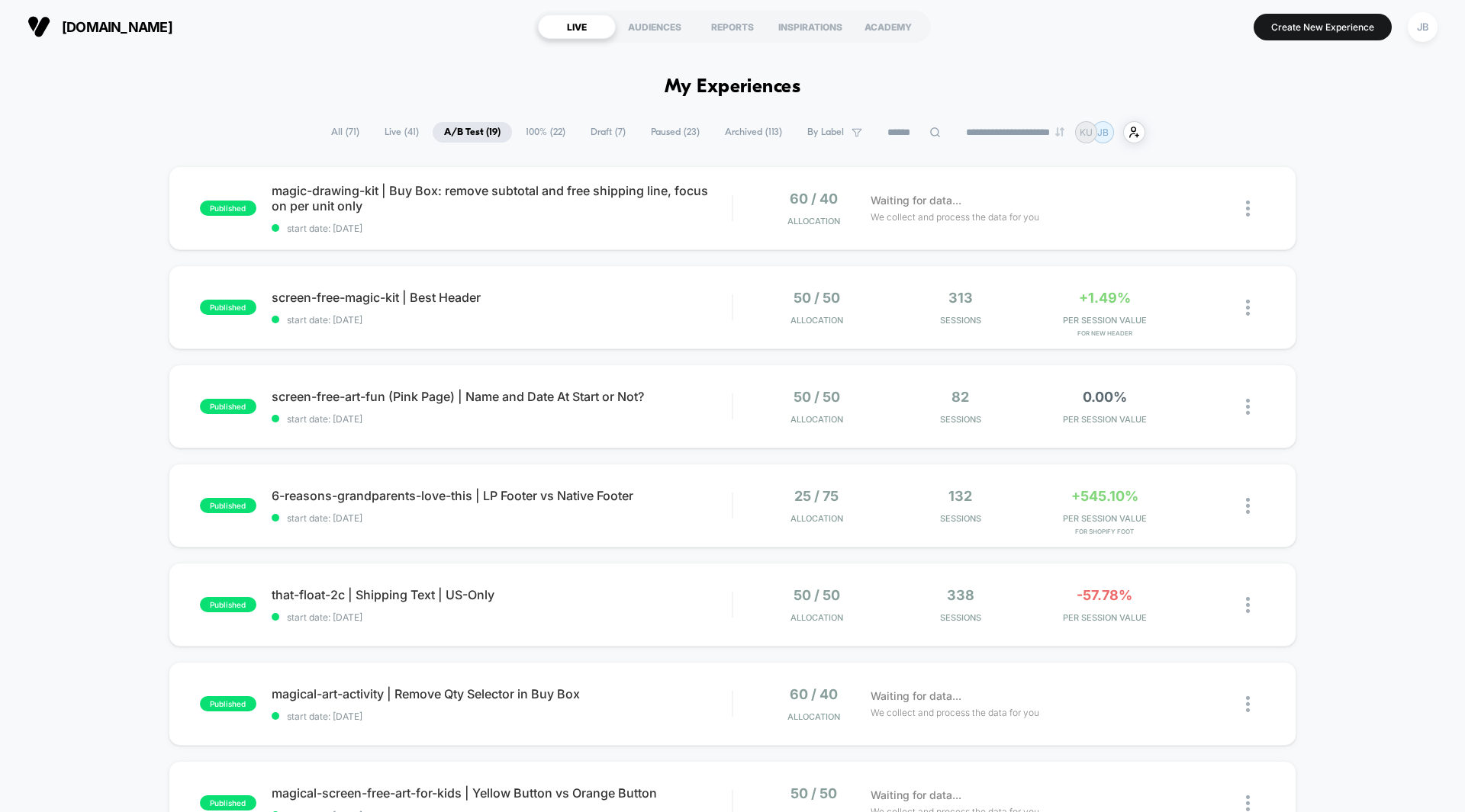
click at [1353, 251] on div "published magic-drawing-kit | Buy Box: remove subtotal and free shipping line, …" at bounding box center [732, 791] width 1465 height 1251
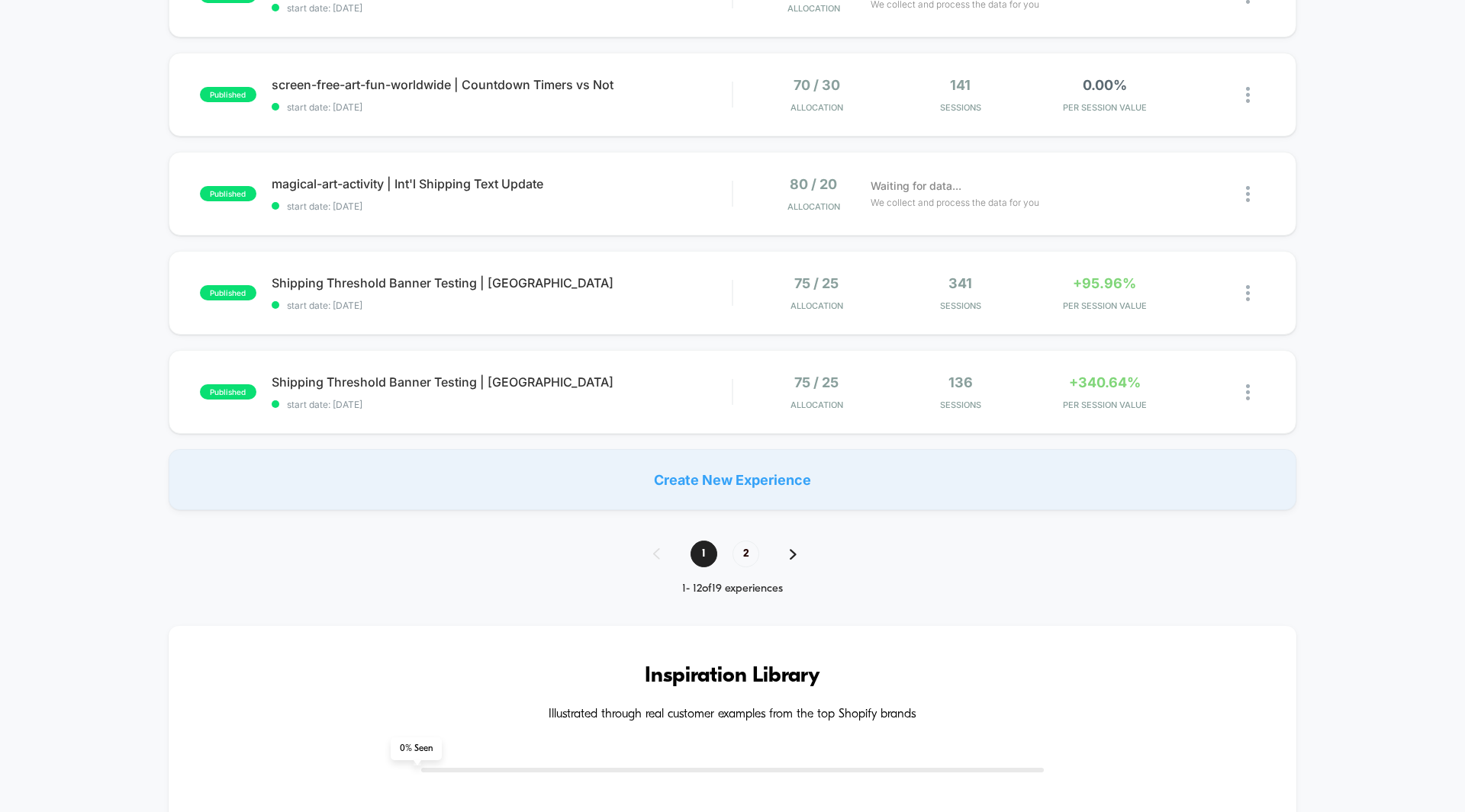
scroll to position [906, 0]
click at [744, 551] on span "2" at bounding box center [746, 555] width 27 height 27
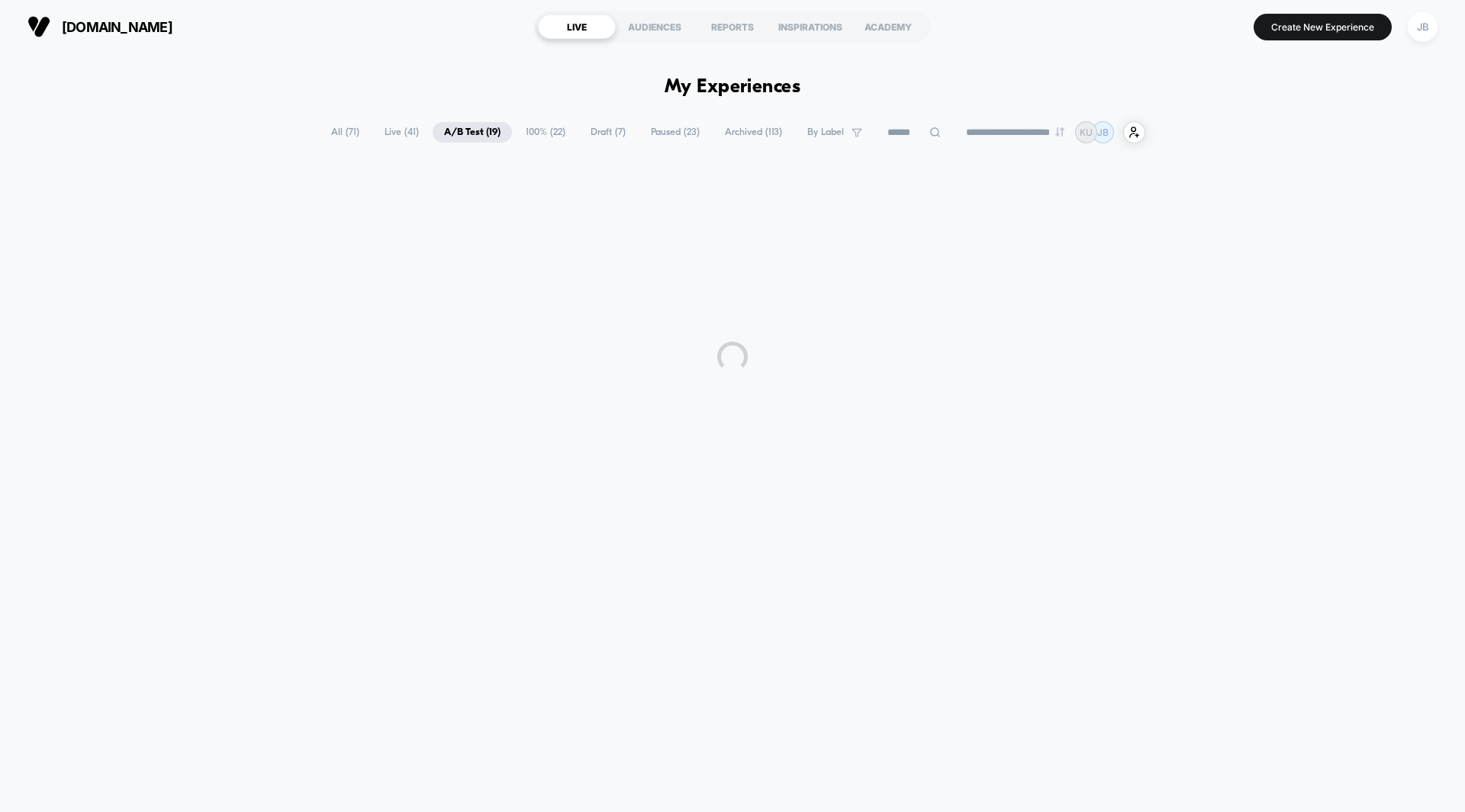
scroll to position [0, 0]
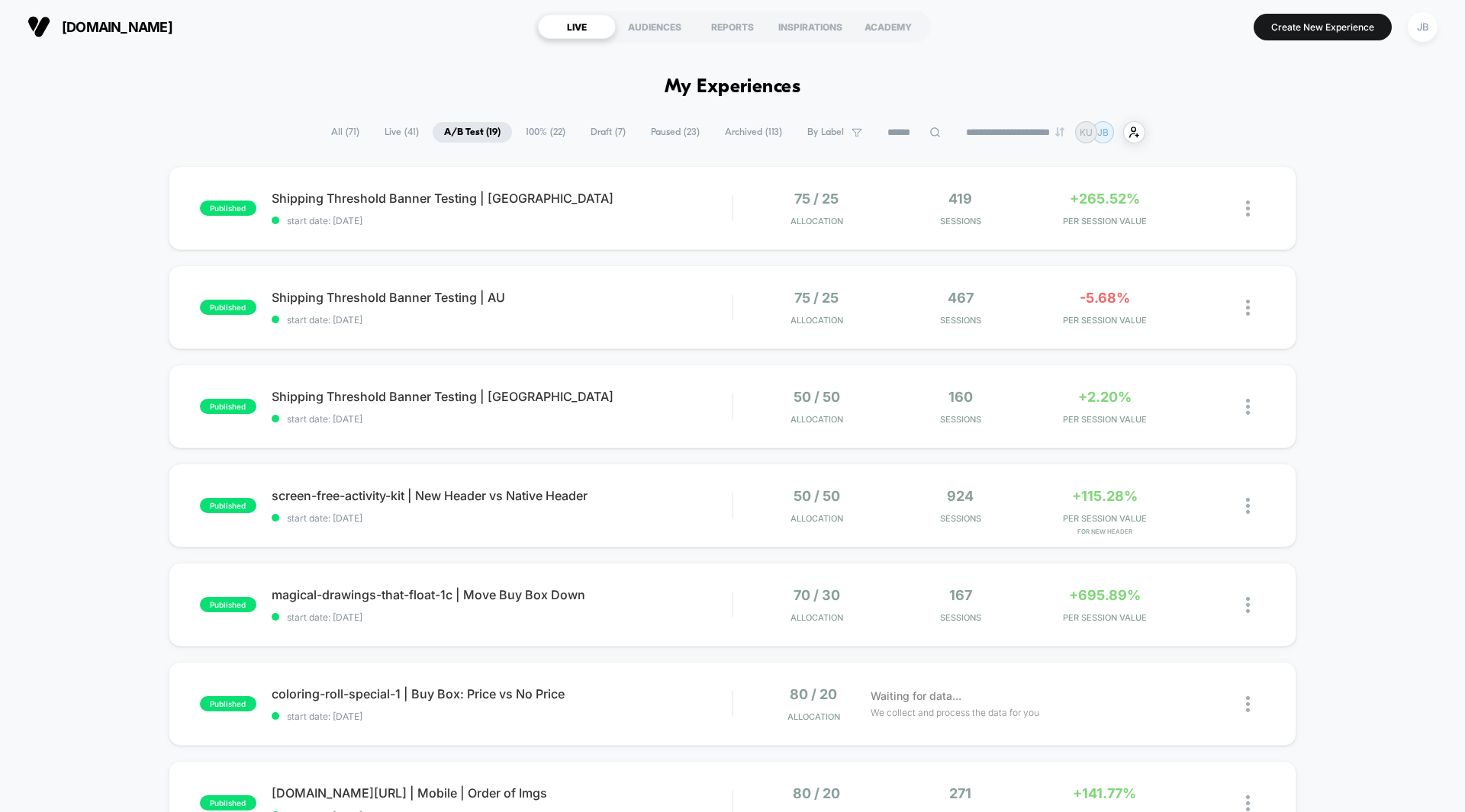
click at [1313, 246] on div "published Shipping Threshold Banner Testing | CA start date: 8/11/2025 75 / 25 …" at bounding box center [732, 543] width 1465 height 755
click at [1093, 511] on div "+115.28% PER SESSION VALUE for New Header" at bounding box center [1105, 506] width 137 height 36
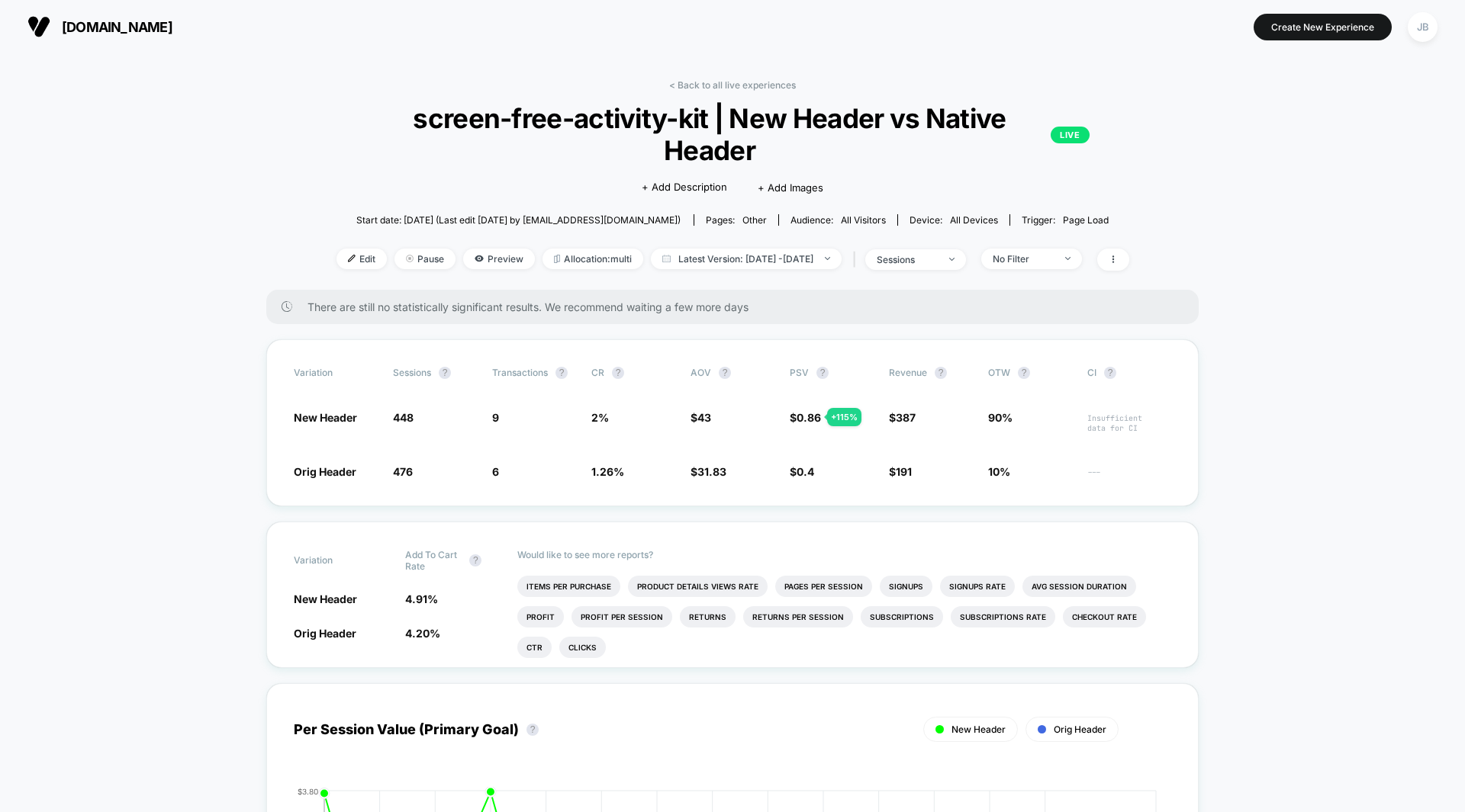
click at [776, 248] on span "Latest Version: Aug 3, 2025 - Aug 18, 2025" at bounding box center [745, 258] width 190 height 21
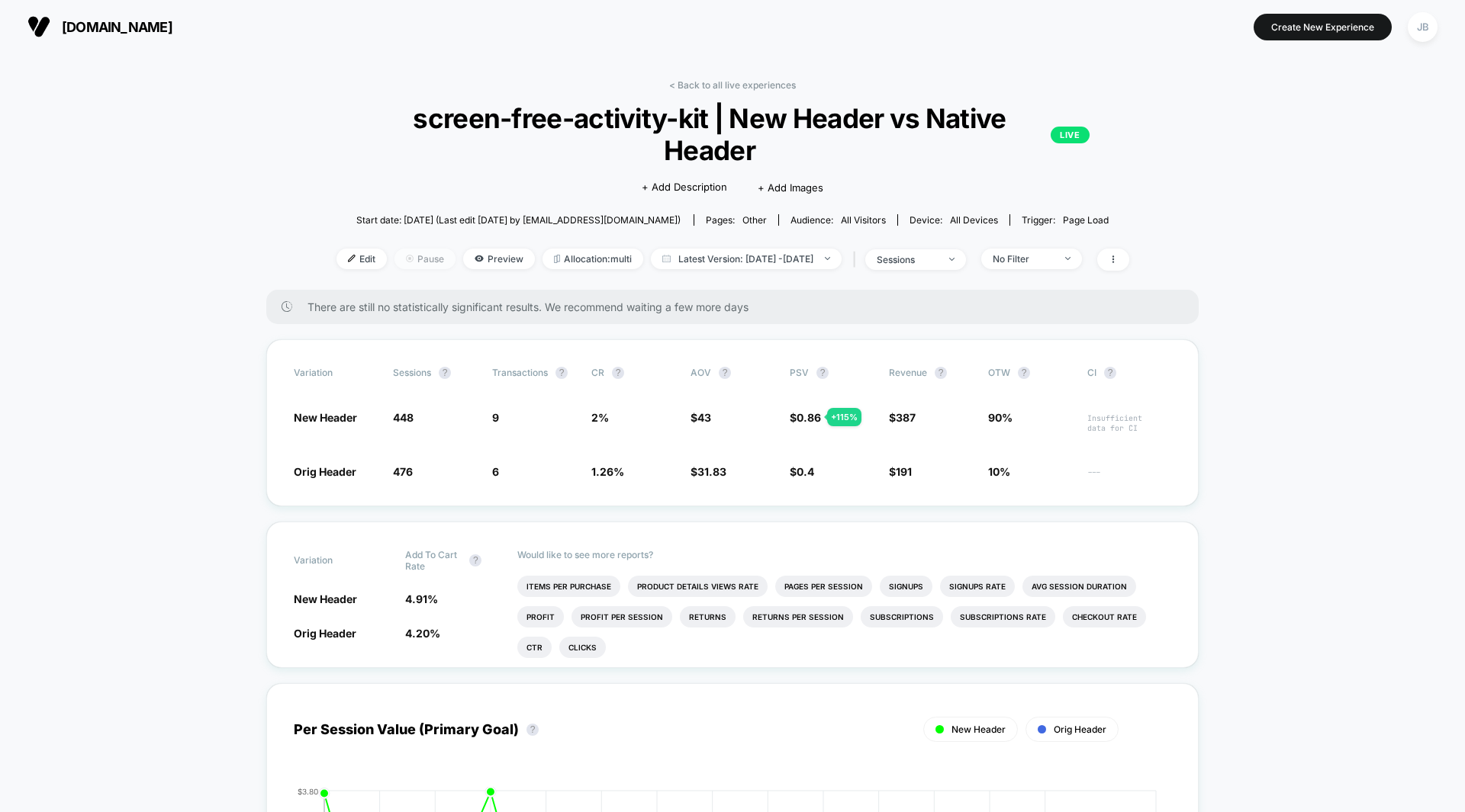
click at [394, 248] on span "Pause" at bounding box center [425, 258] width 61 height 21
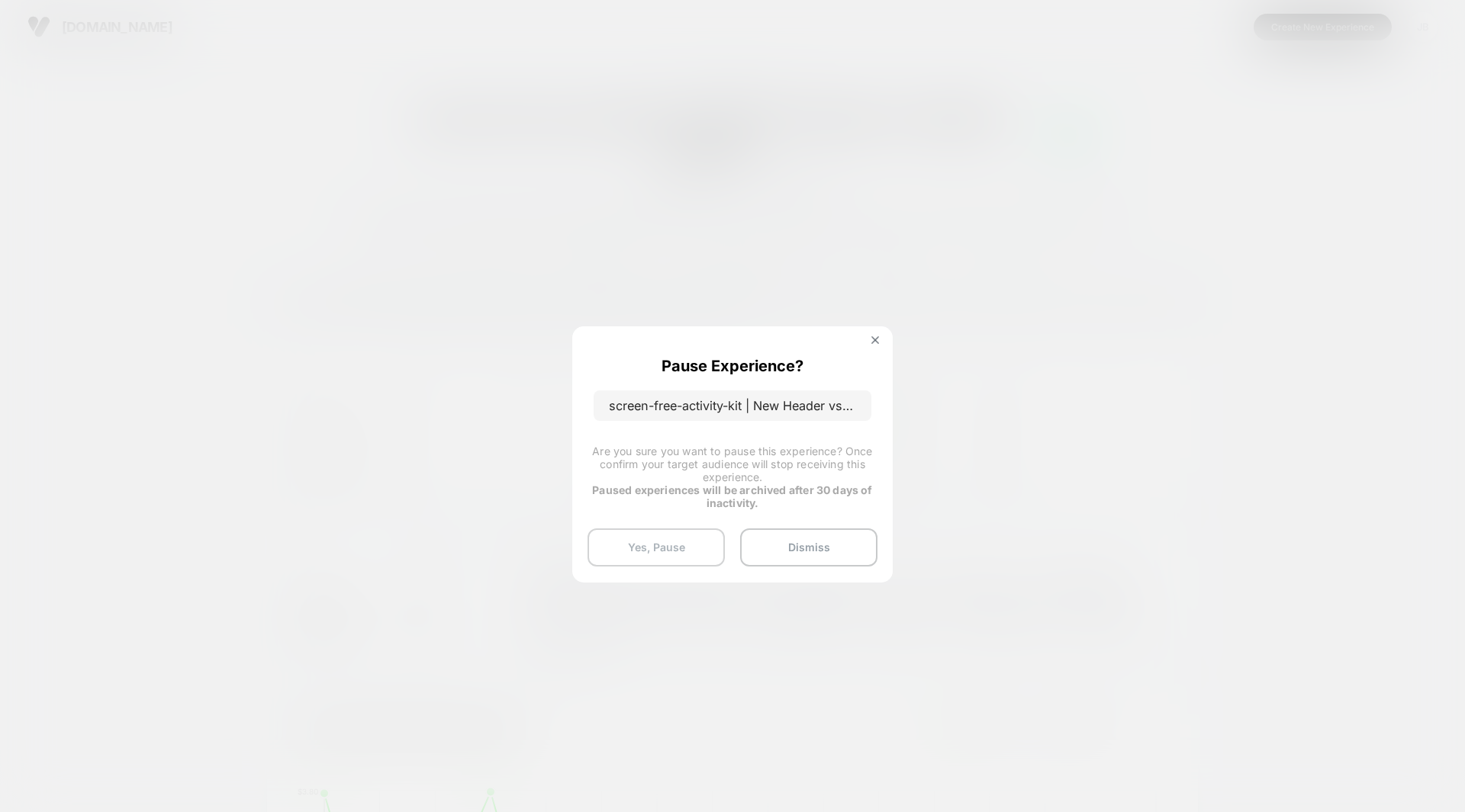
click at [666, 554] on button "Yes, Pause" at bounding box center [656, 548] width 138 height 38
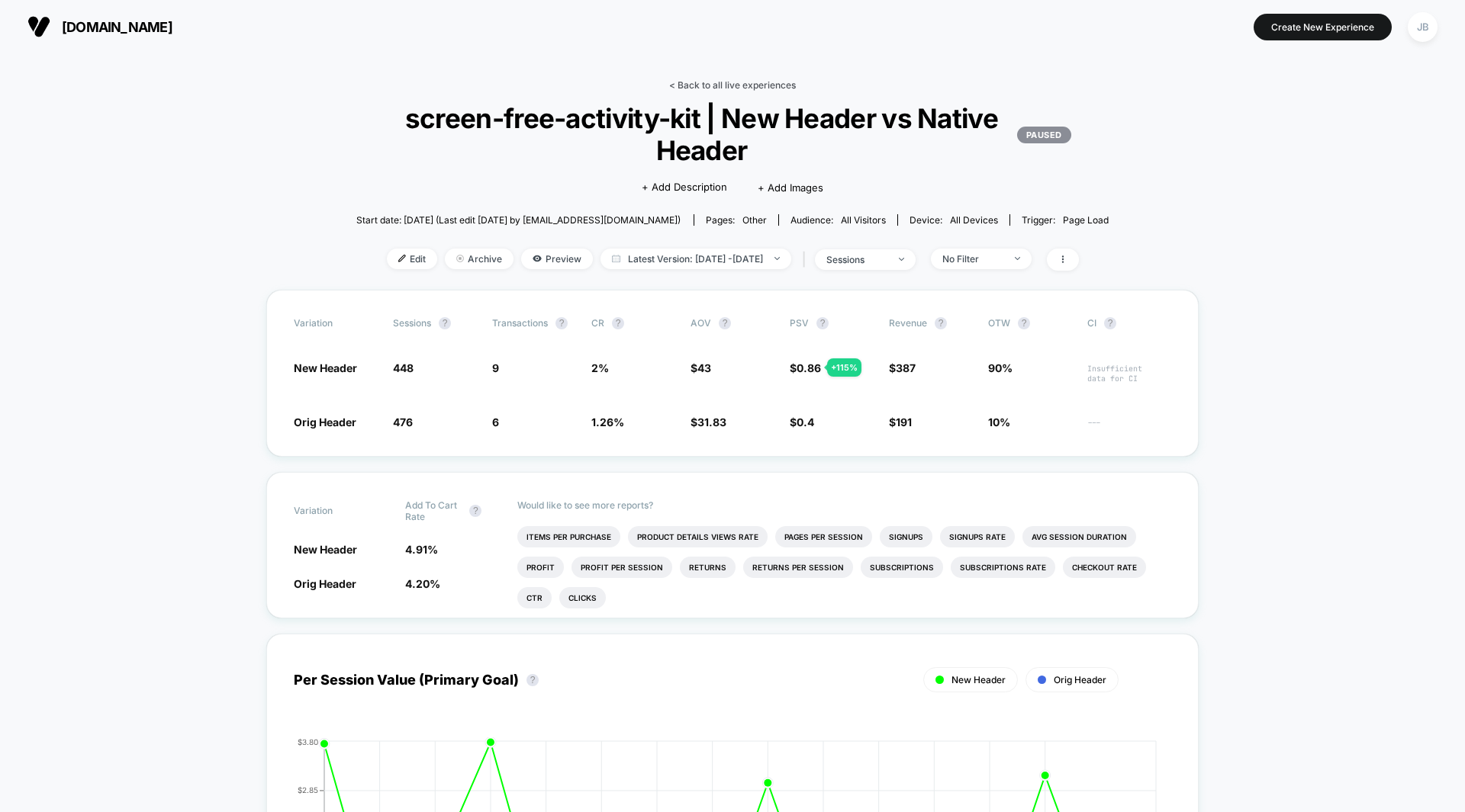
click at [726, 81] on link "< Back to all live experiences" at bounding box center [733, 85] width 127 height 12
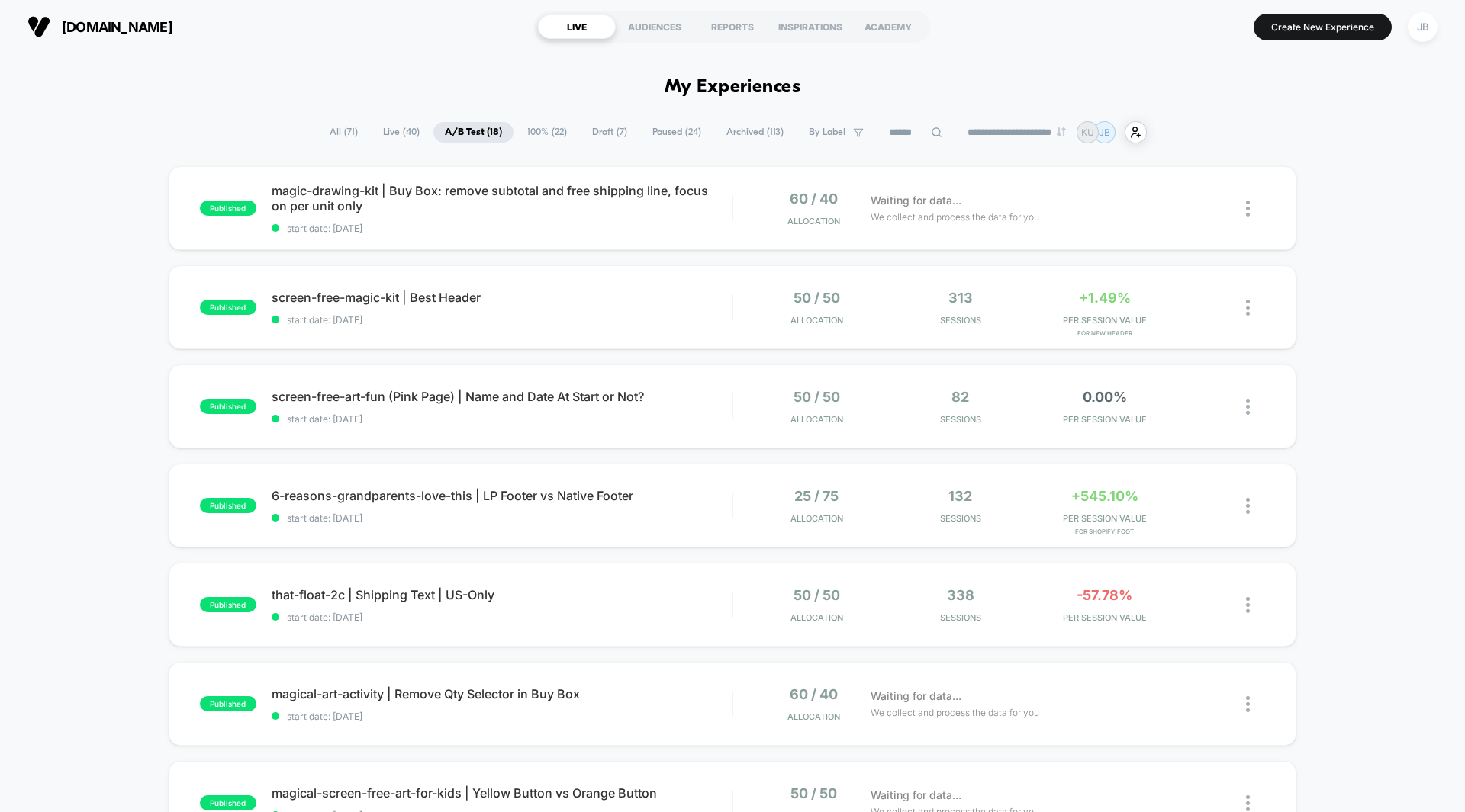
click at [1336, 217] on div "published magic-drawing-kit | Buy Box: remove subtotal and free shipping line, …" at bounding box center [732, 791] width 1465 height 1251
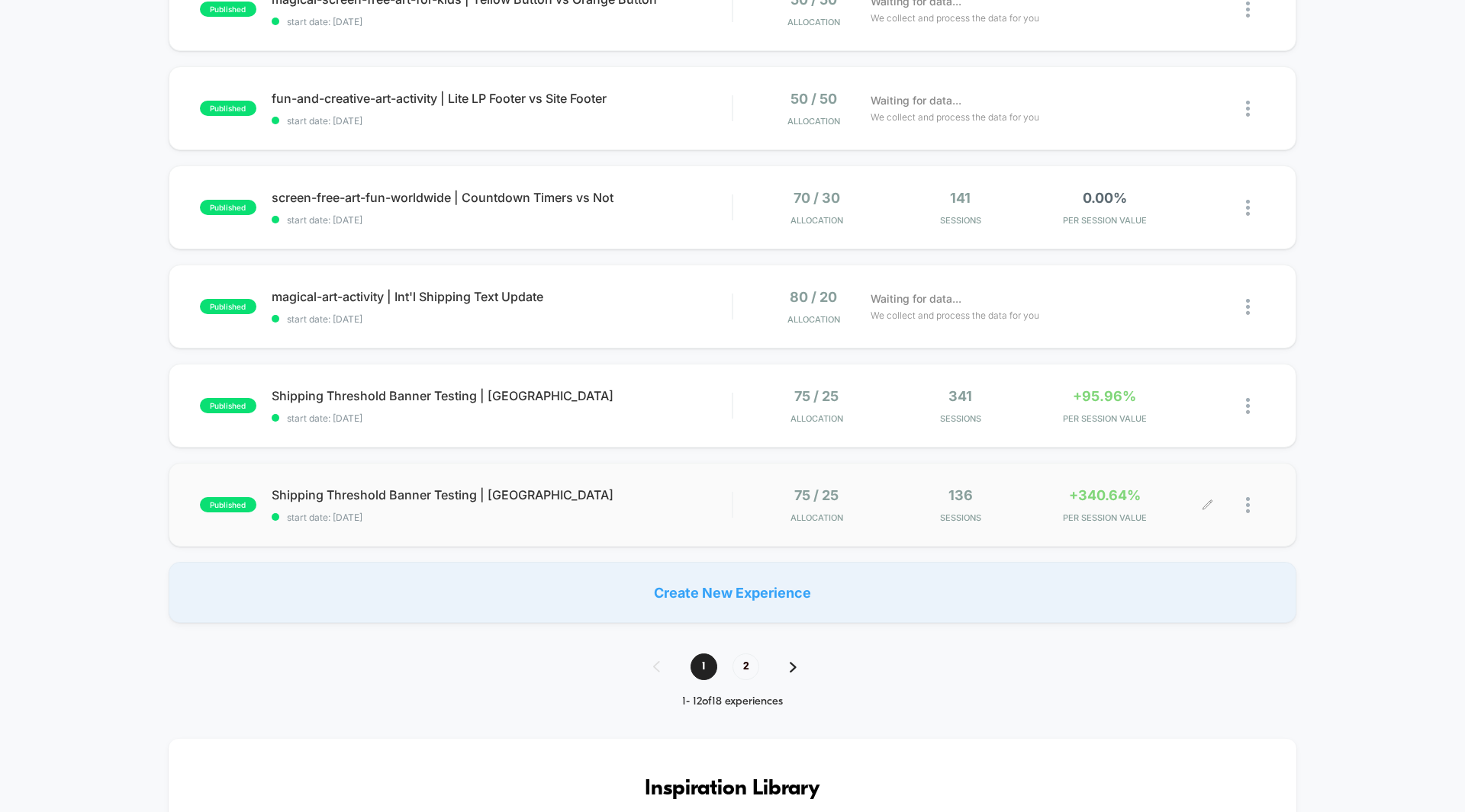
scroll to position [796, 0]
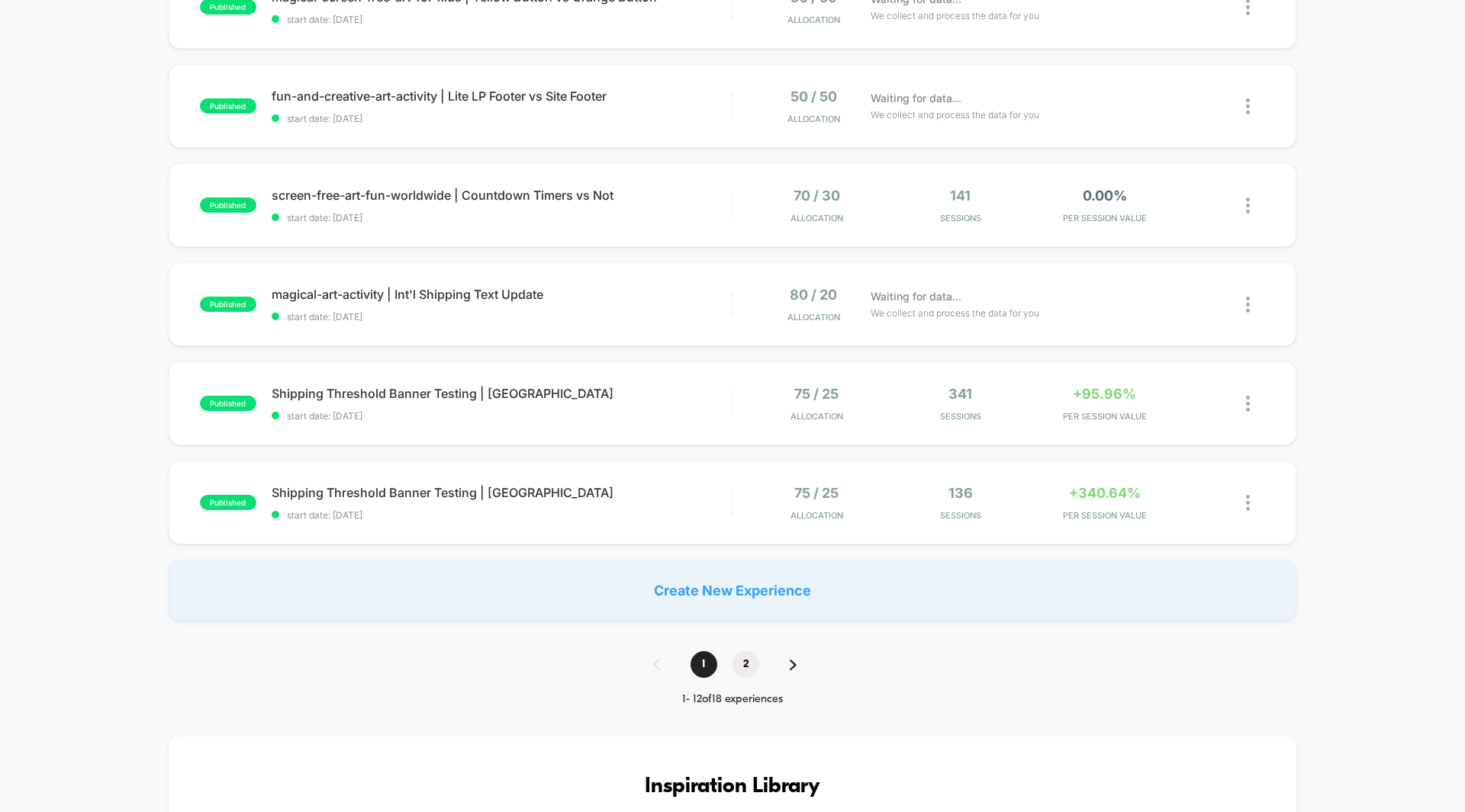
click at [750, 667] on span "2" at bounding box center [746, 665] width 27 height 27
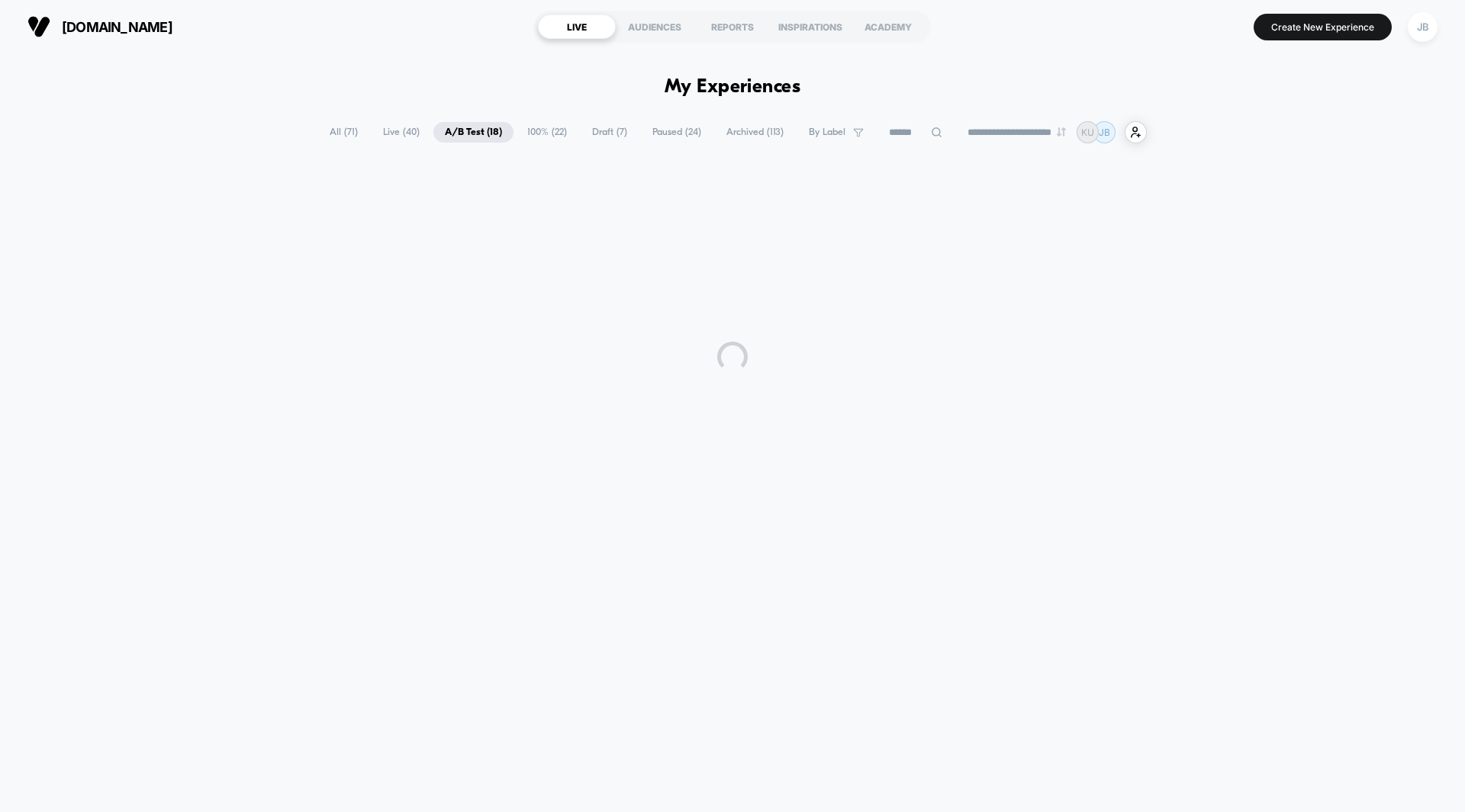
scroll to position [0, 0]
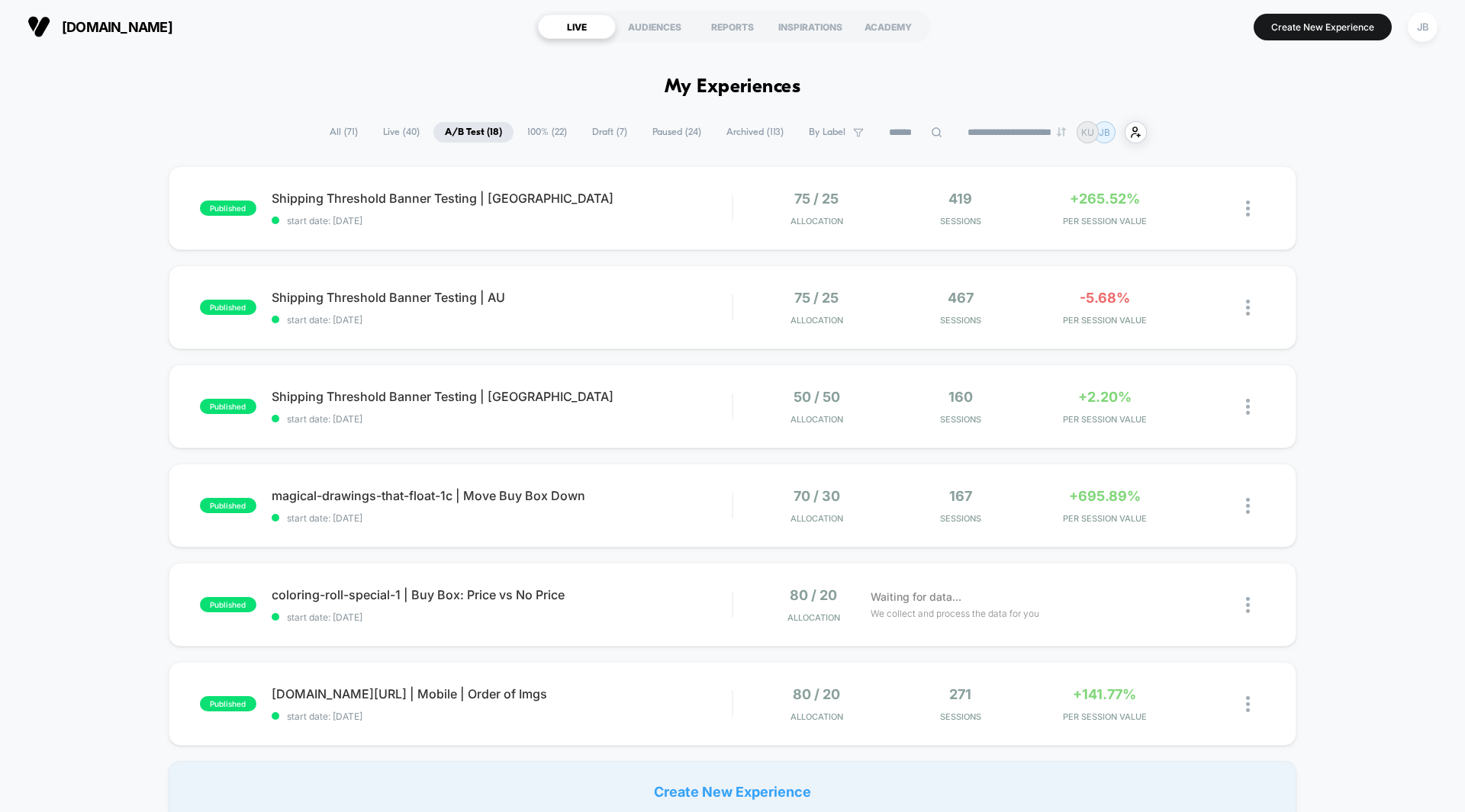
click at [1326, 331] on div "published Shipping Threshold Banner Testing | CA start date: 8/11/2025 75 / 25 …" at bounding box center [732, 494] width 1465 height 656
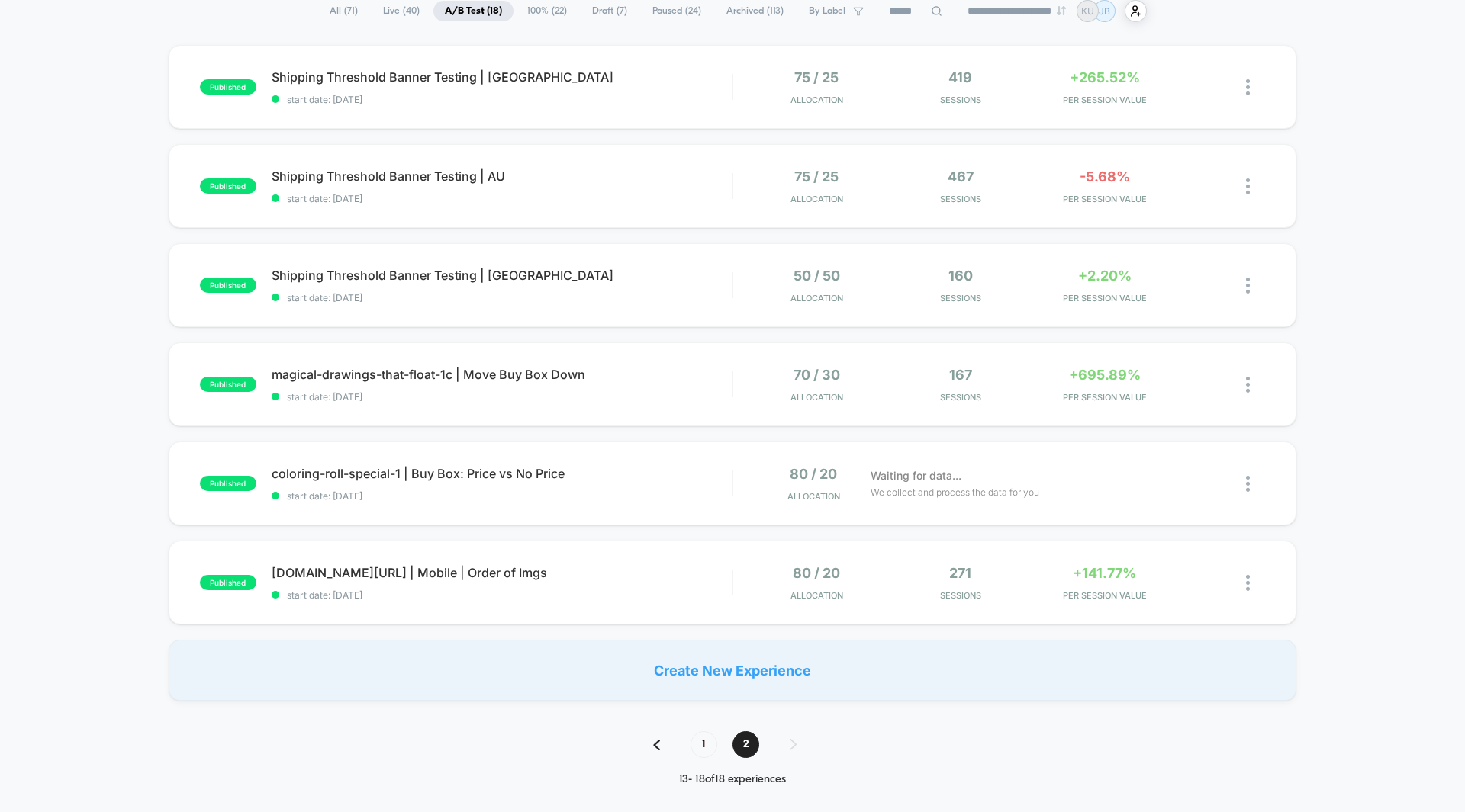
scroll to position [111, 0]
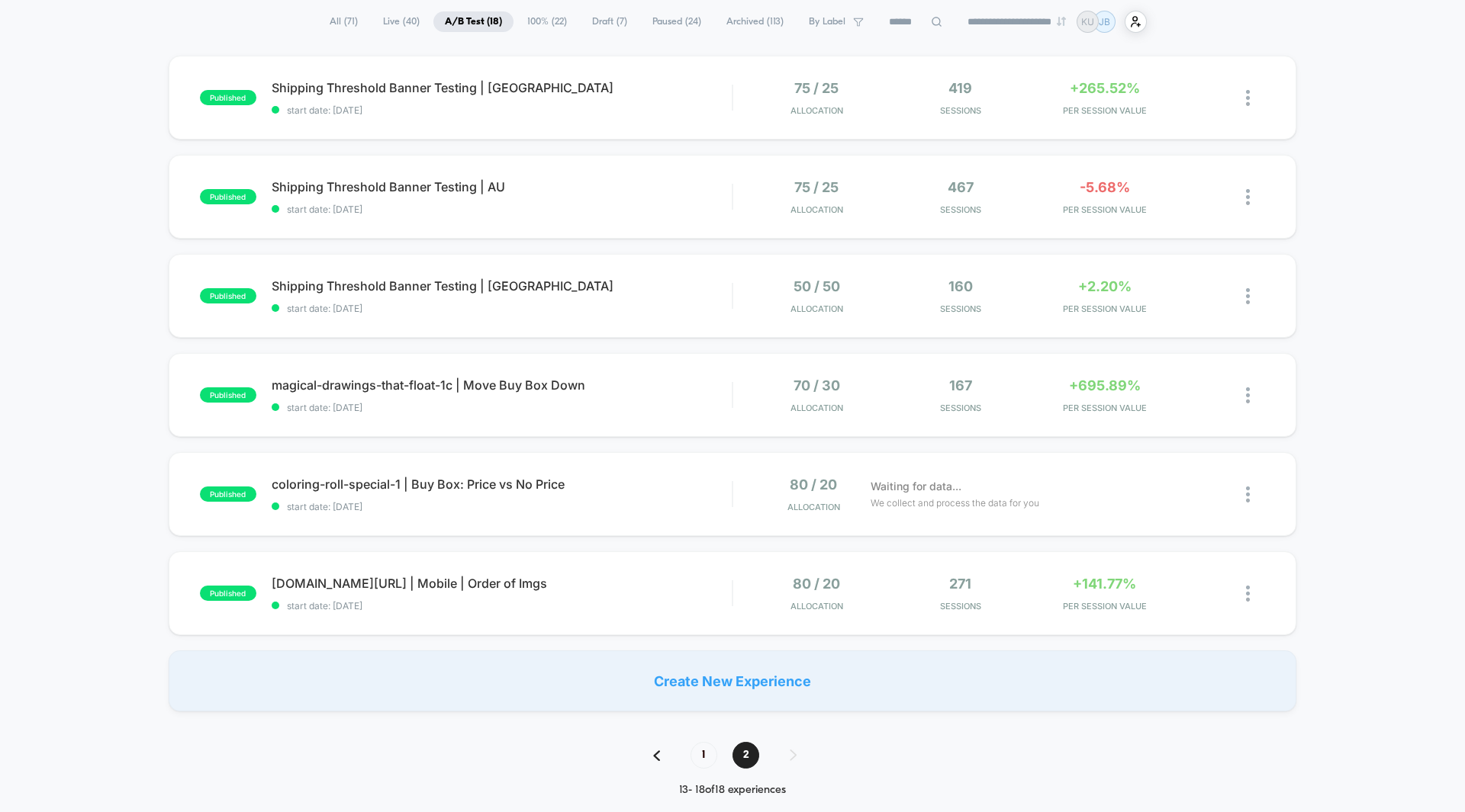
click at [1326, 331] on div "published Shipping Threshold Banner Testing | CA start date: 8/11/2025 75 / 25 …" at bounding box center [732, 383] width 1465 height 656
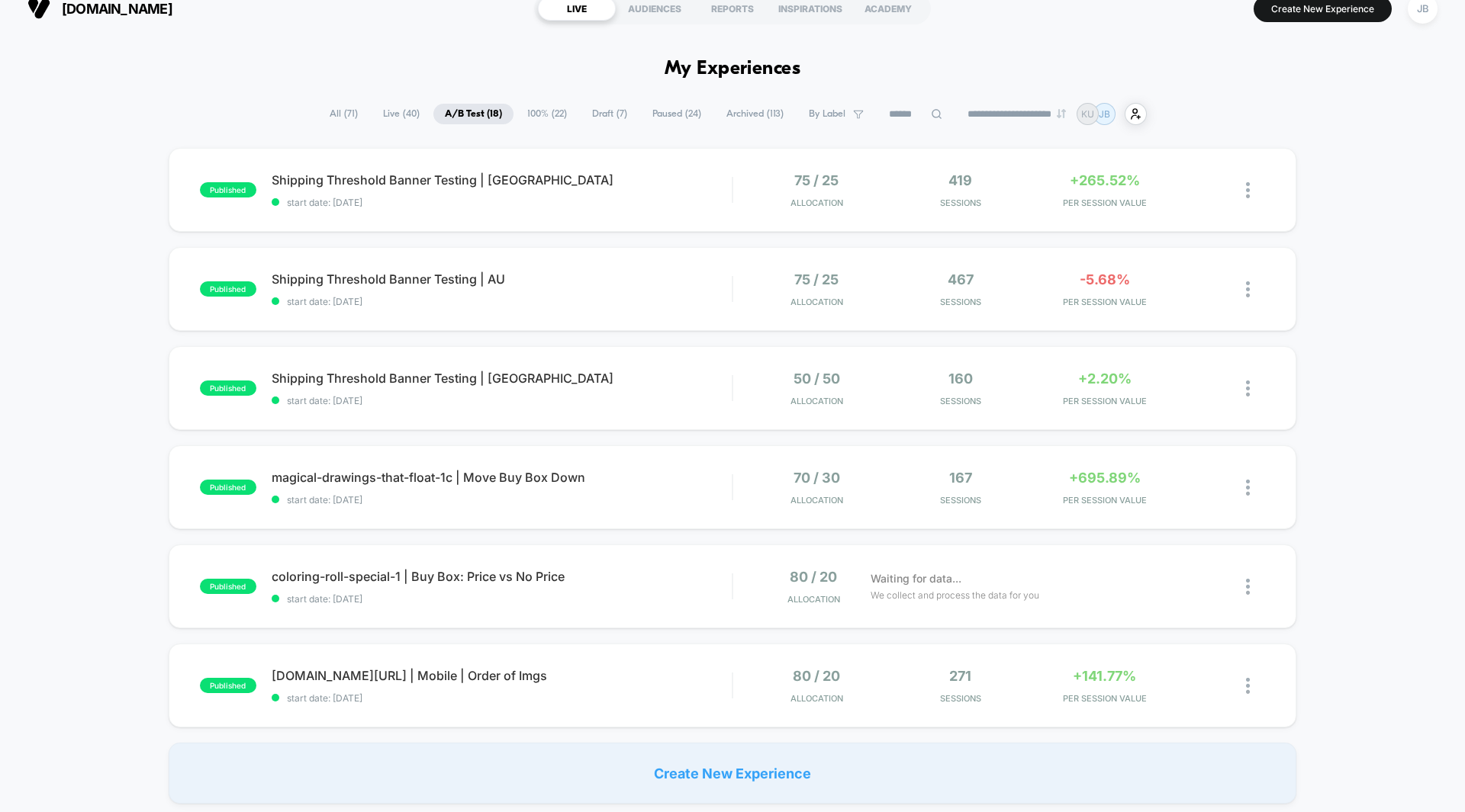
scroll to position [15, 0]
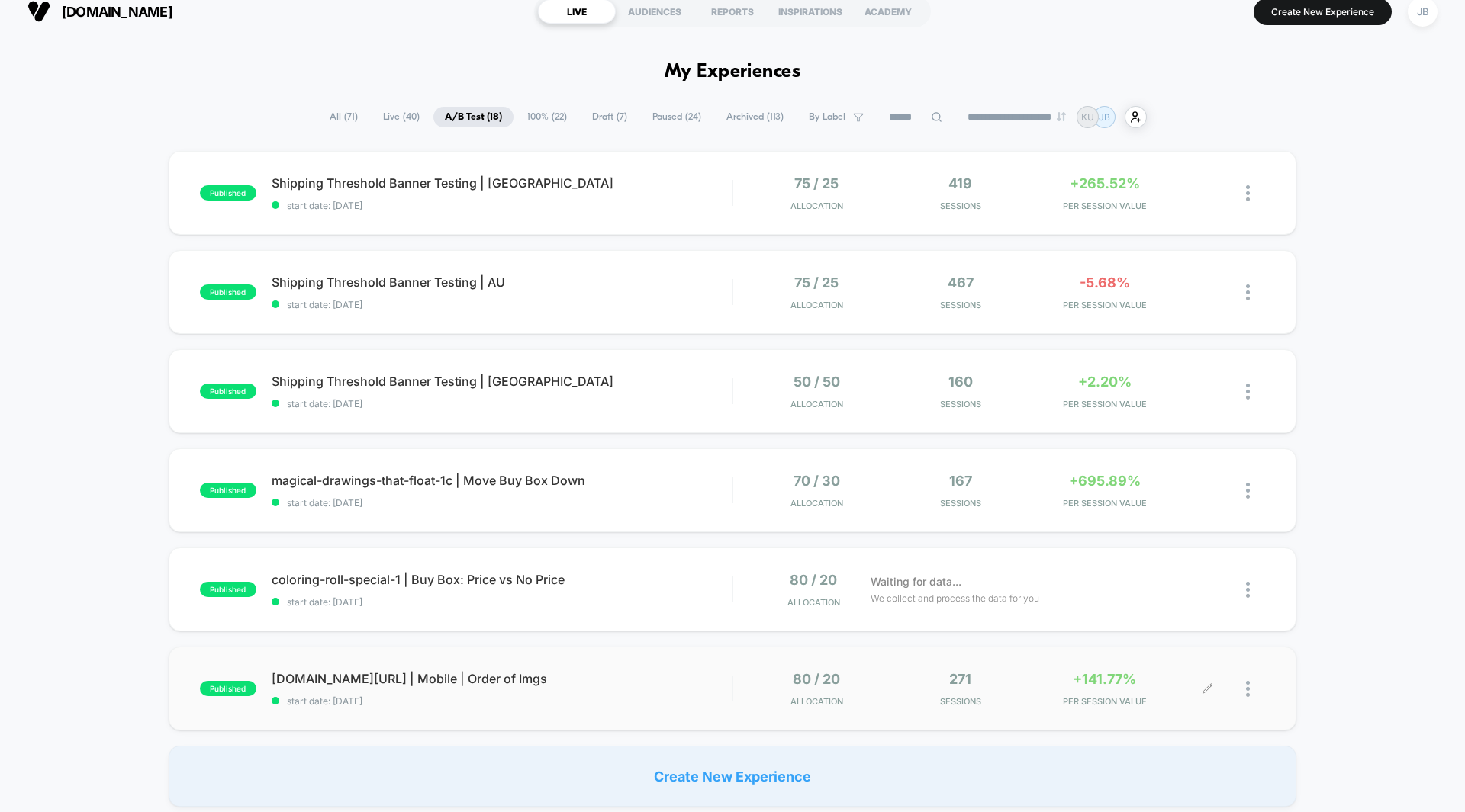
click at [1108, 689] on div "+141.77% PER SESSION VALUE" at bounding box center [1105, 689] width 137 height 36
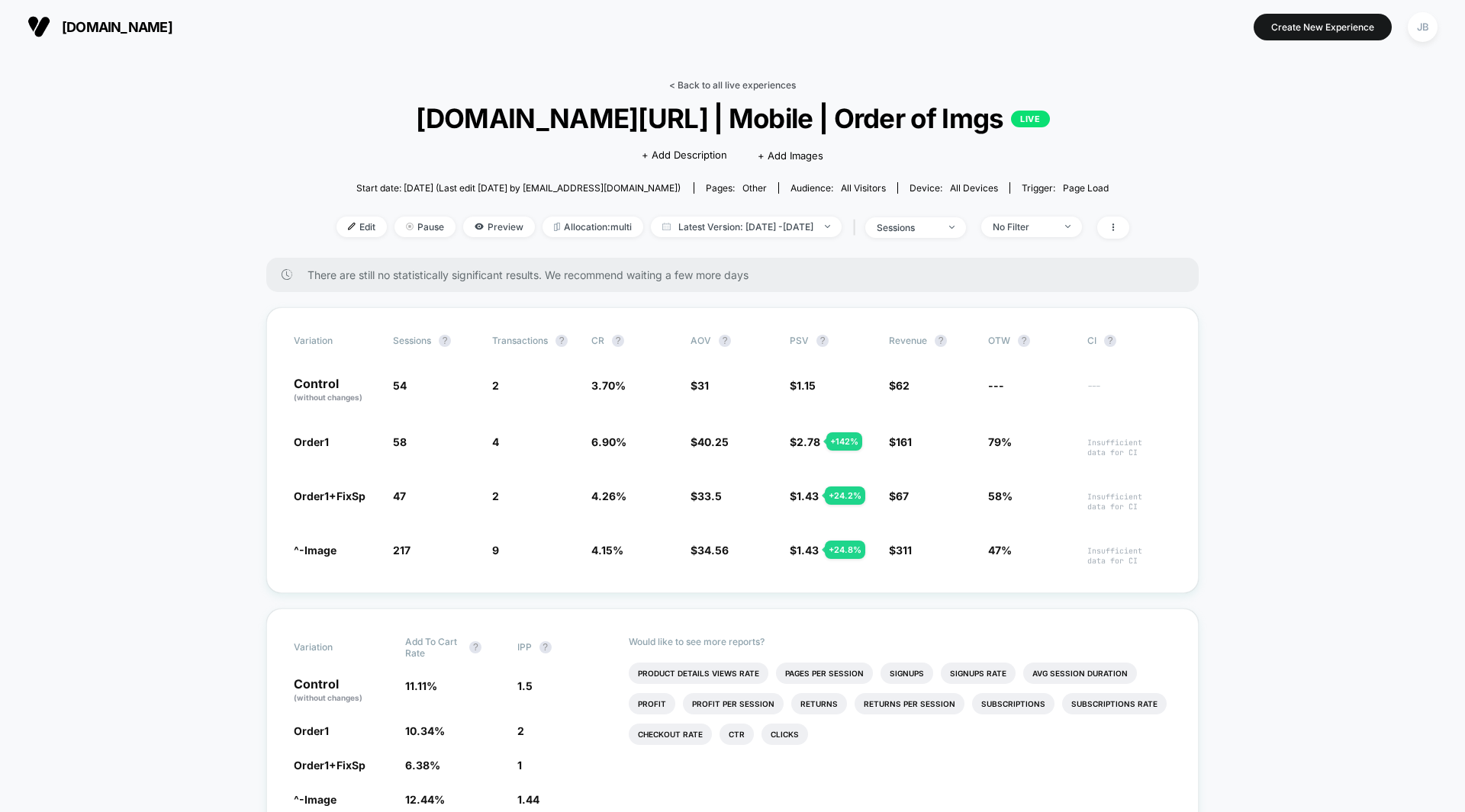
click at [738, 85] on link "< Back to all live experiences" at bounding box center [733, 85] width 127 height 12
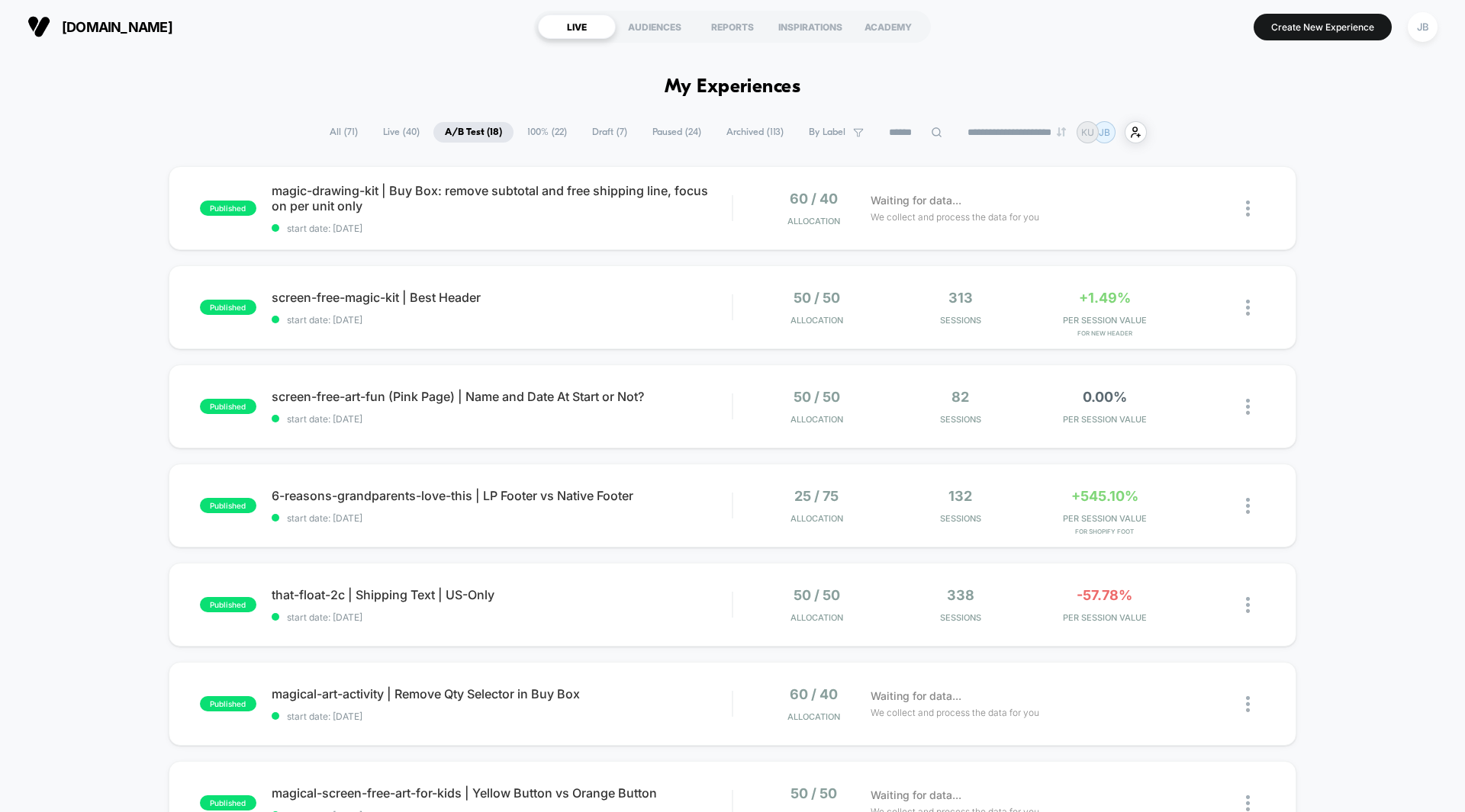
click at [1322, 212] on div "published magic-drawing-kit | Buy Box: remove subtotal and free shipping line, …" at bounding box center [732, 791] width 1465 height 1251
click at [1334, 236] on div "published magic-drawing-kit | Buy Box: remove subtotal and free shipping line, …" at bounding box center [732, 791] width 1465 height 1251
click at [1105, 315] on span "PER SESSION VALUE" at bounding box center [1105, 321] width 137 height 11
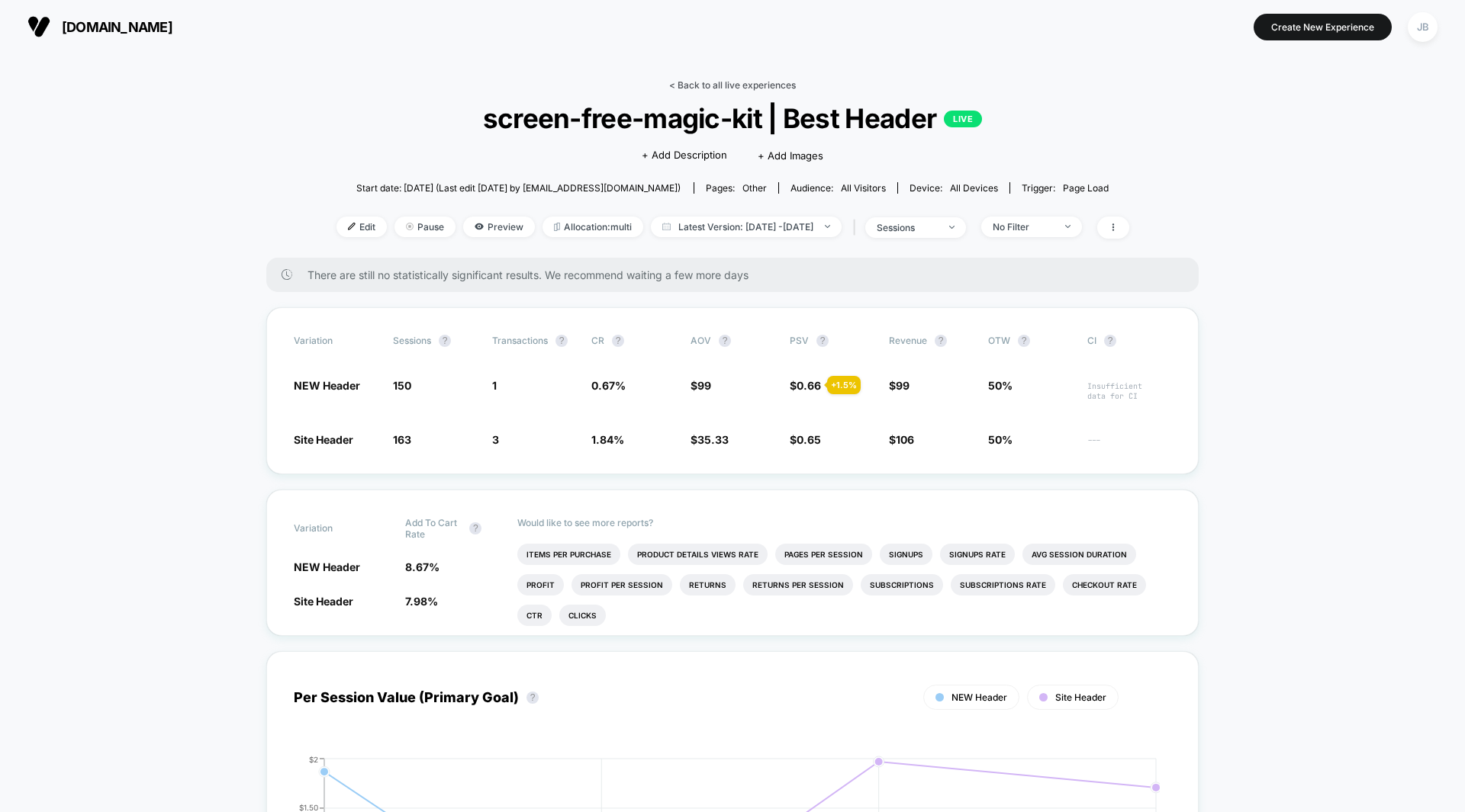
click at [770, 84] on link "< Back to all live experiences" at bounding box center [733, 85] width 127 height 12
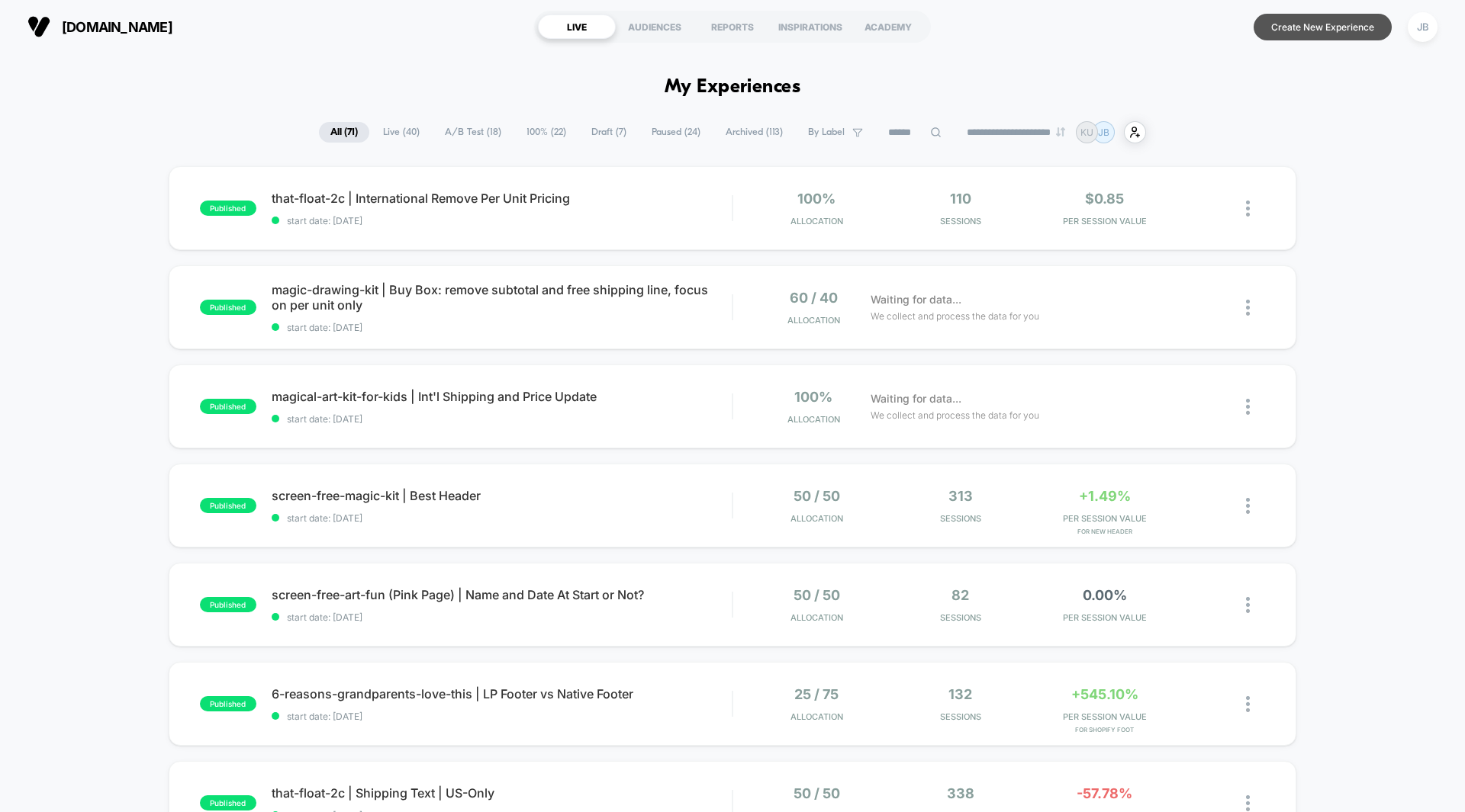
click at [1316, 37] on button "Create New Experience" at bounding box center [1323, 27] width 139 height 27
